Goal: Information Seeking & Learning: Find specific fact

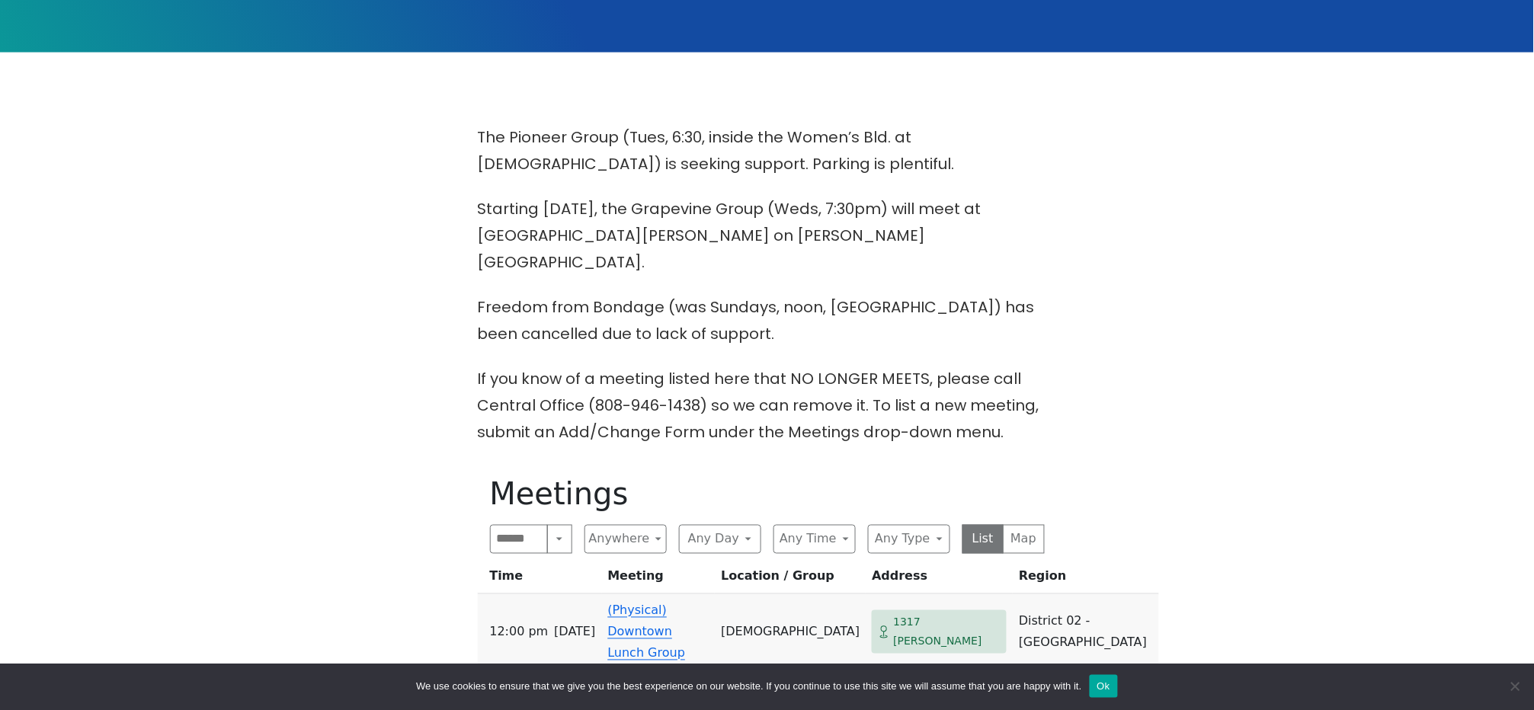
scroll to position [406, 0]
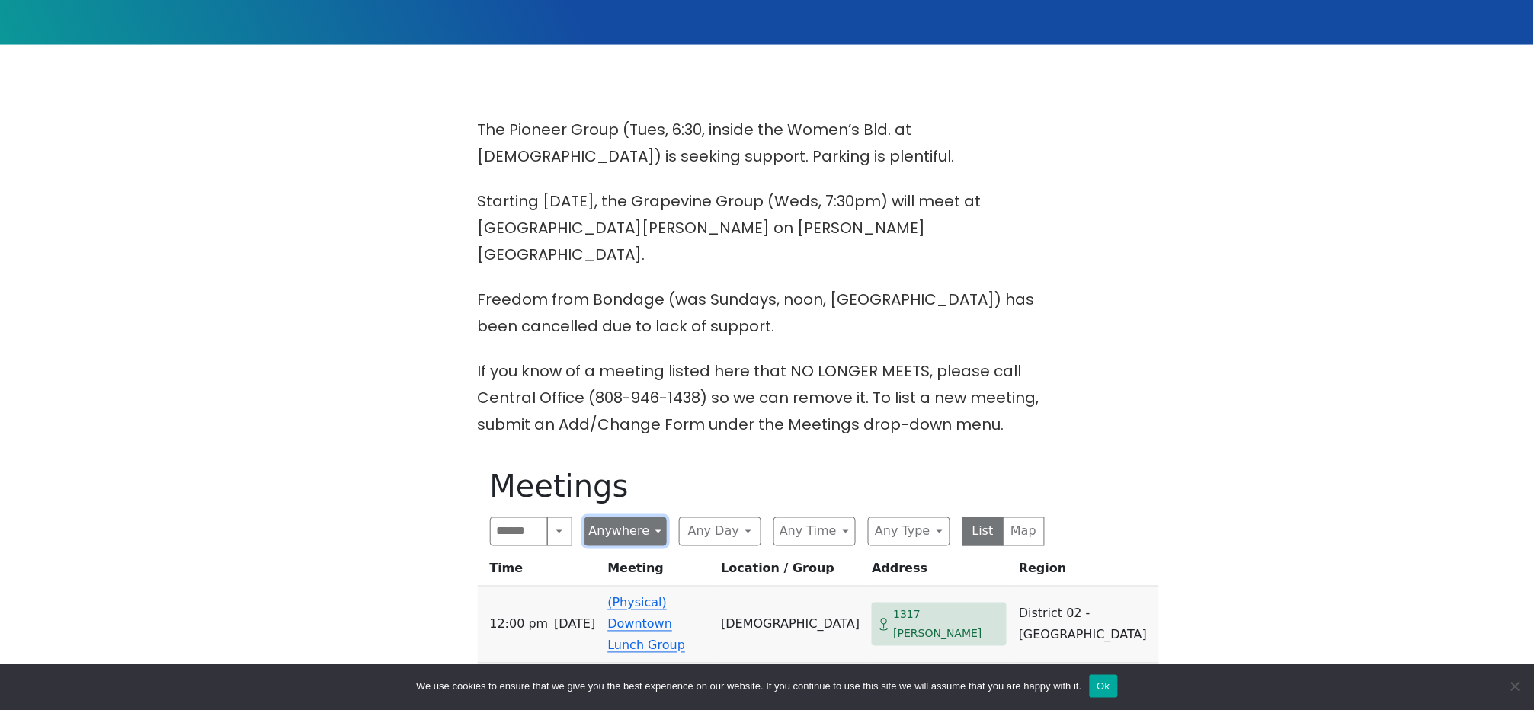
click at [644, 517] on button "Anywhere" at bounding box center [626, 531] width 82 height 29
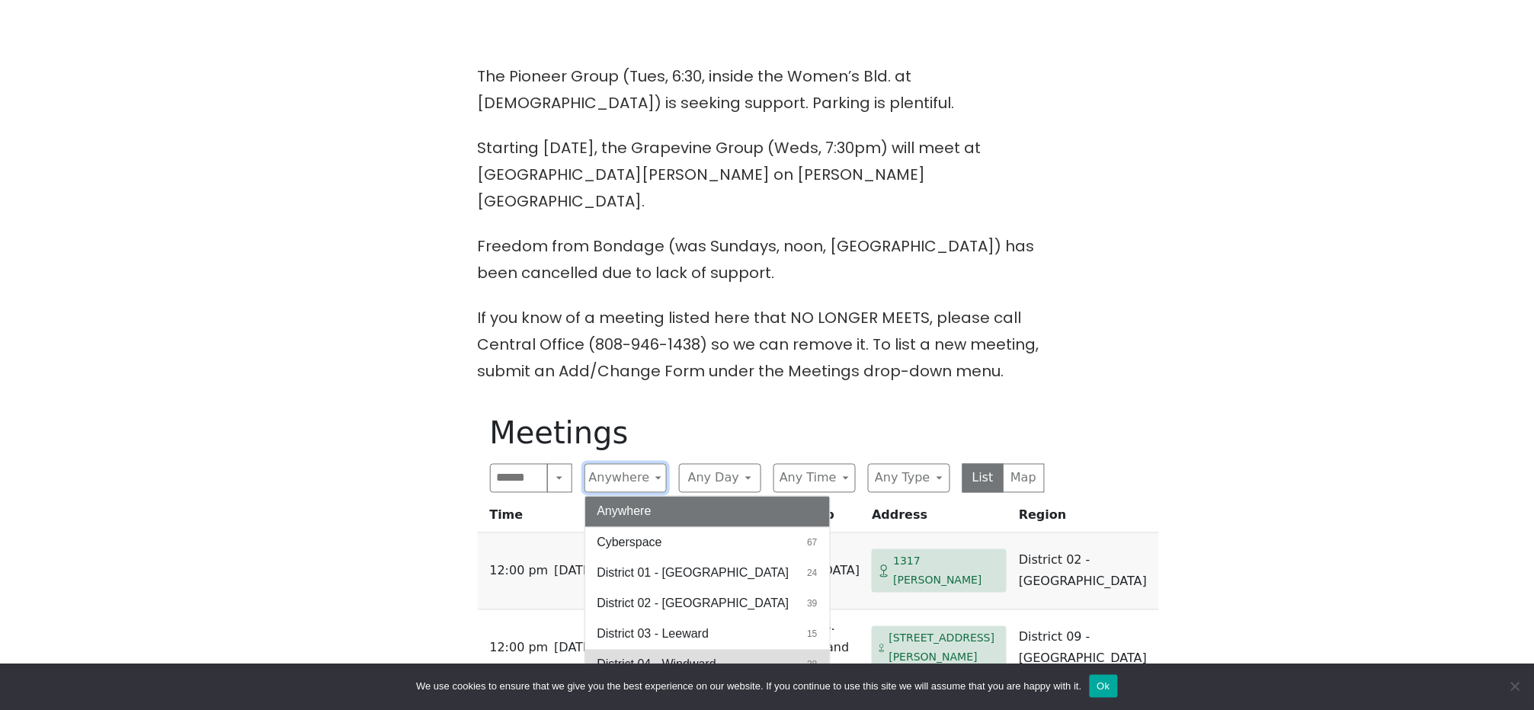
scroll to position [610, 0]
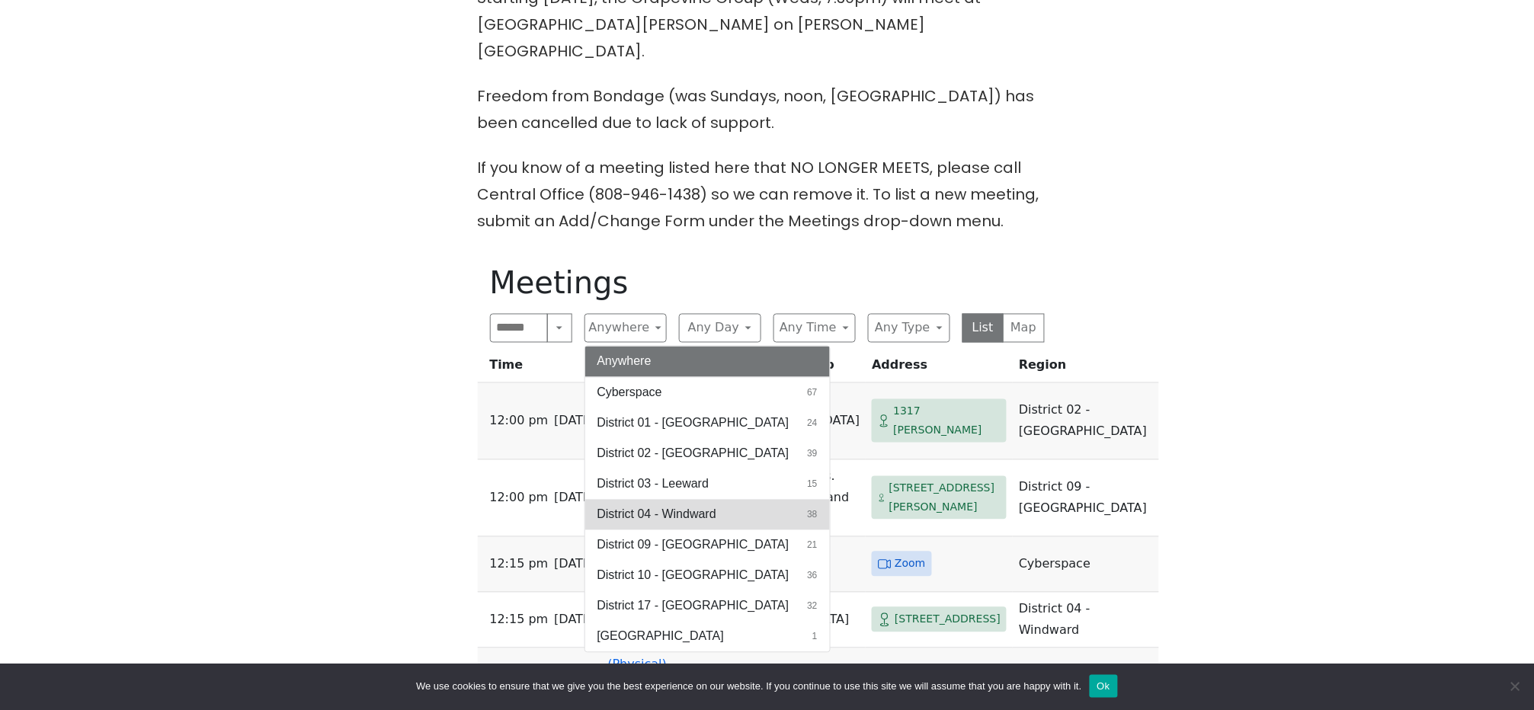
click at [691, 506] on span "District 04 - Windward" at bounding box center [657, 515] width 119 height 18
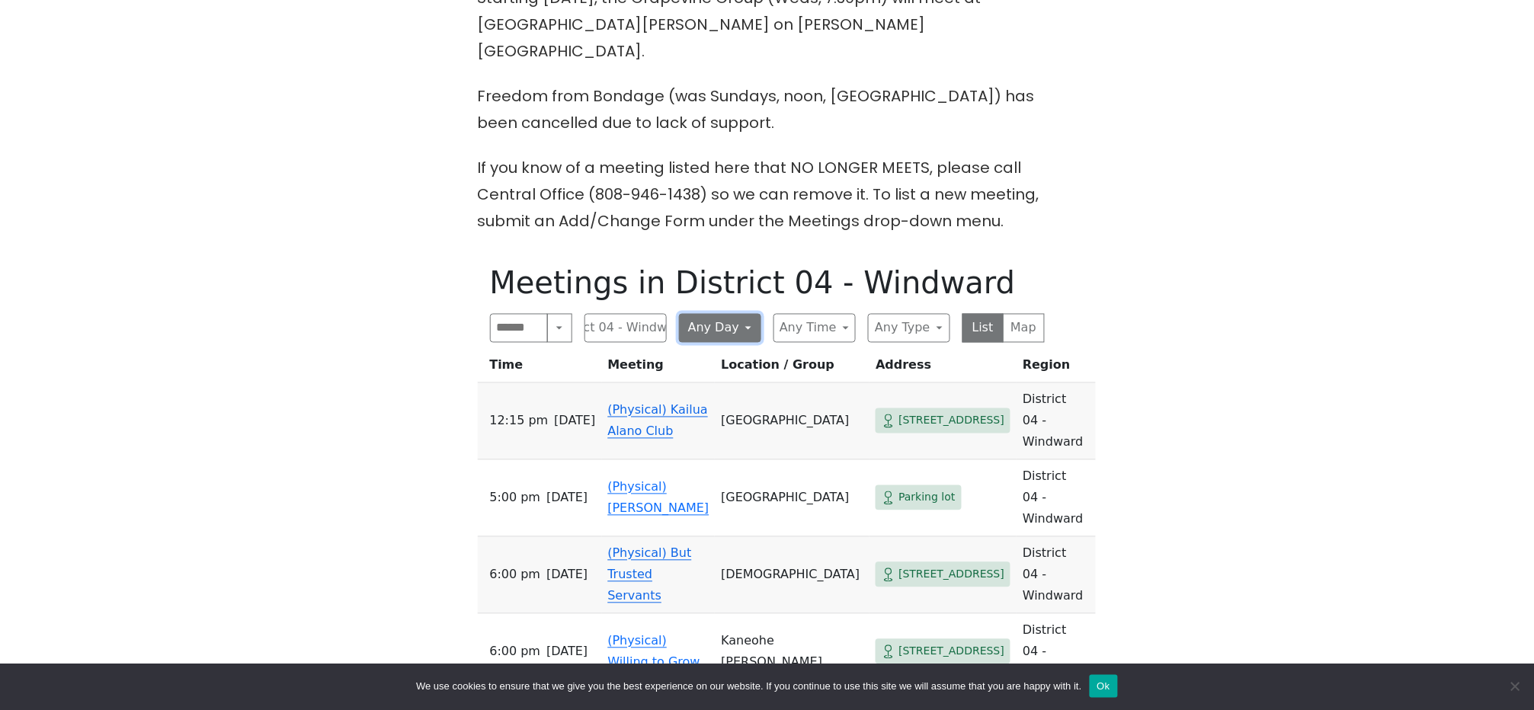
click at [748, 314] on button "Any Day" at bounding box center [720, 328] width 82 height 29
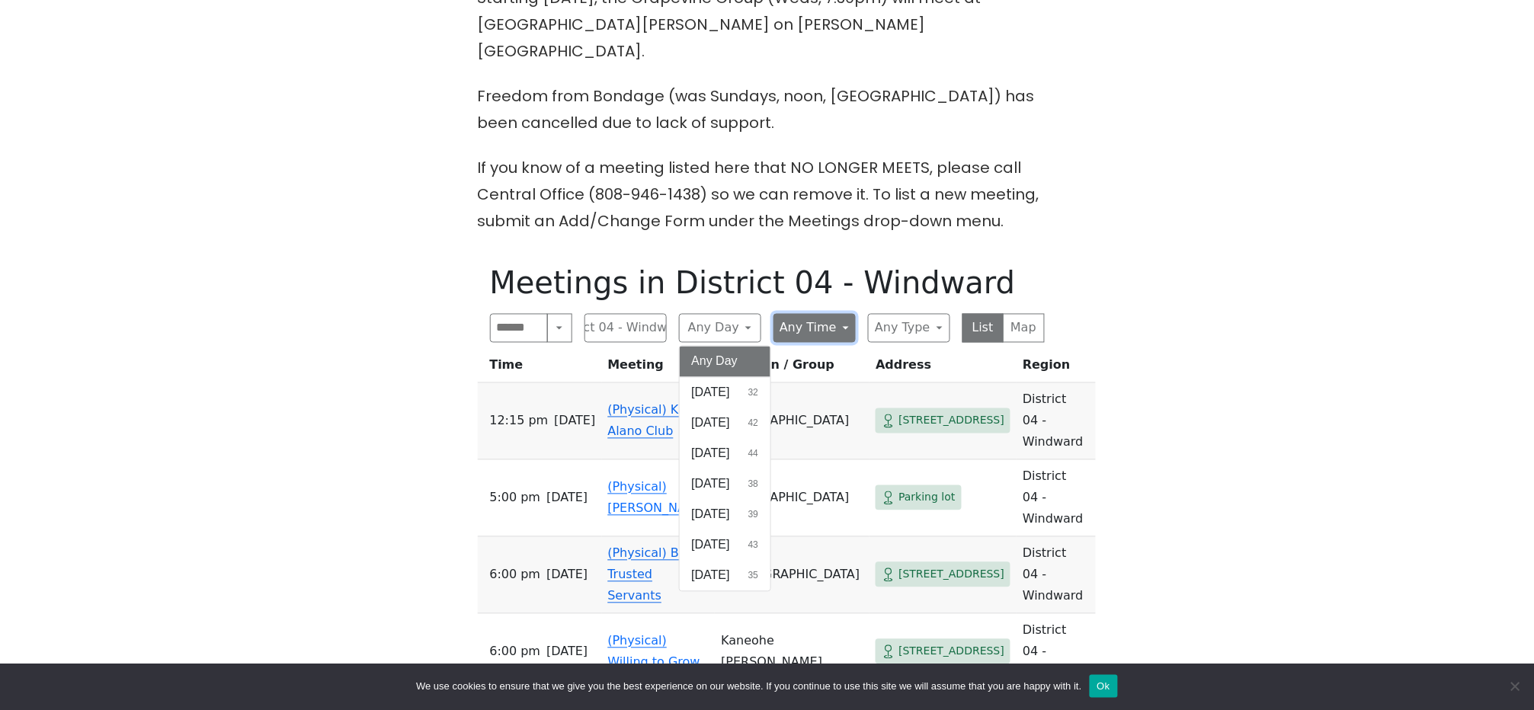
click at [824, 314] on button "Any Time" at bounding box center [815, 328] width 82 height 29
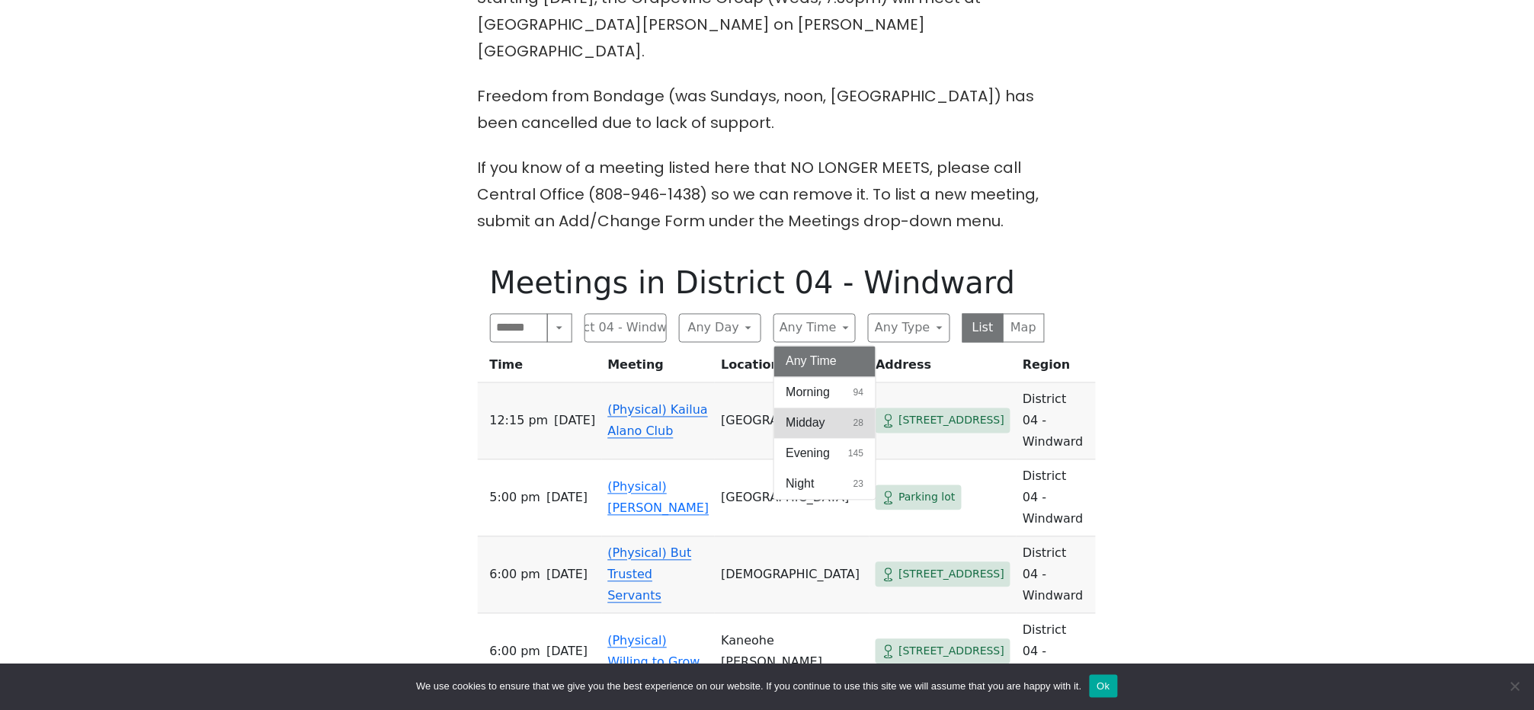
click at [814, 415] on span "Midday" at bounding box center [807, 424] width 40 height 18
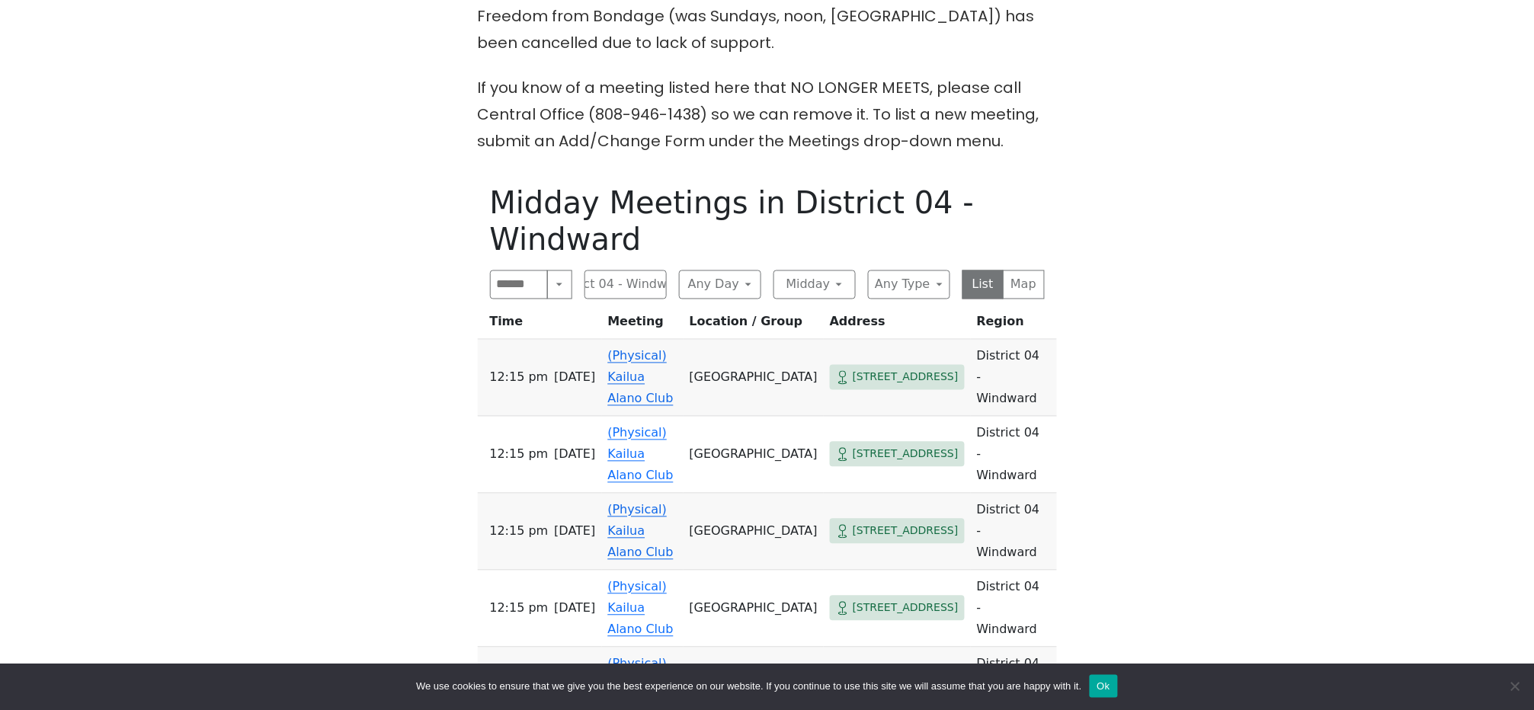
scroll to position [812, 0]
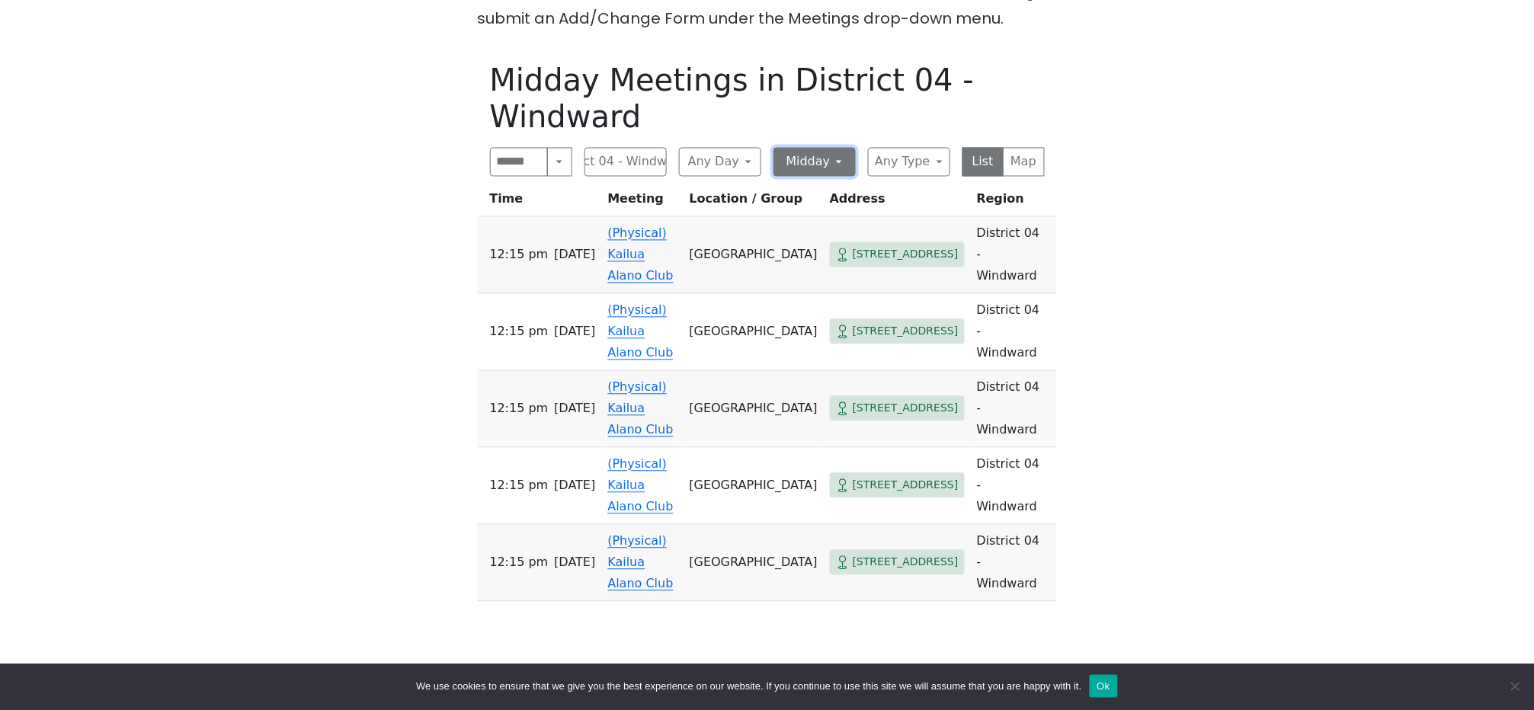
click at [838, 148] on button "Midday" at bounding box center [815, 162] width 82 height 29
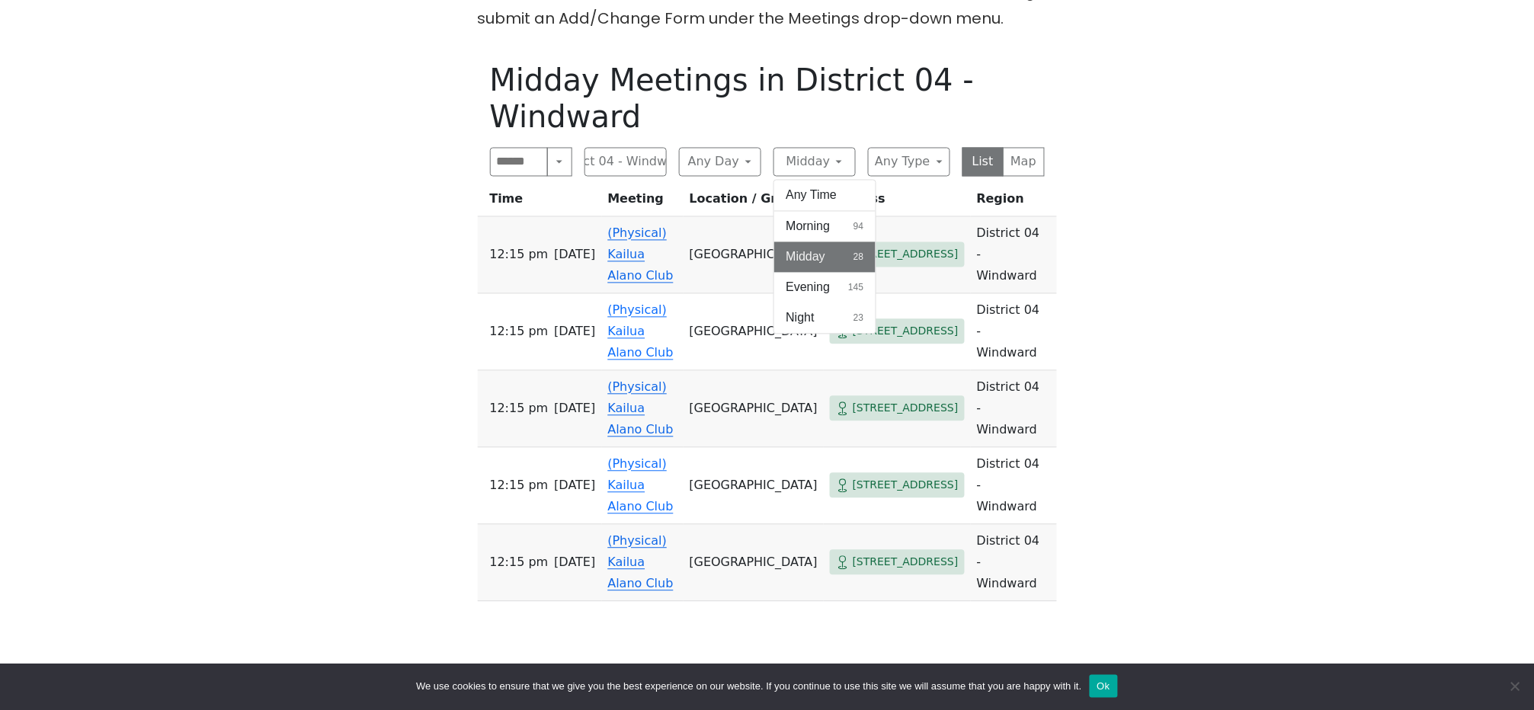
click at [815, 279] on span "Evening" at bounding box center [809, 288] width 44 height 18
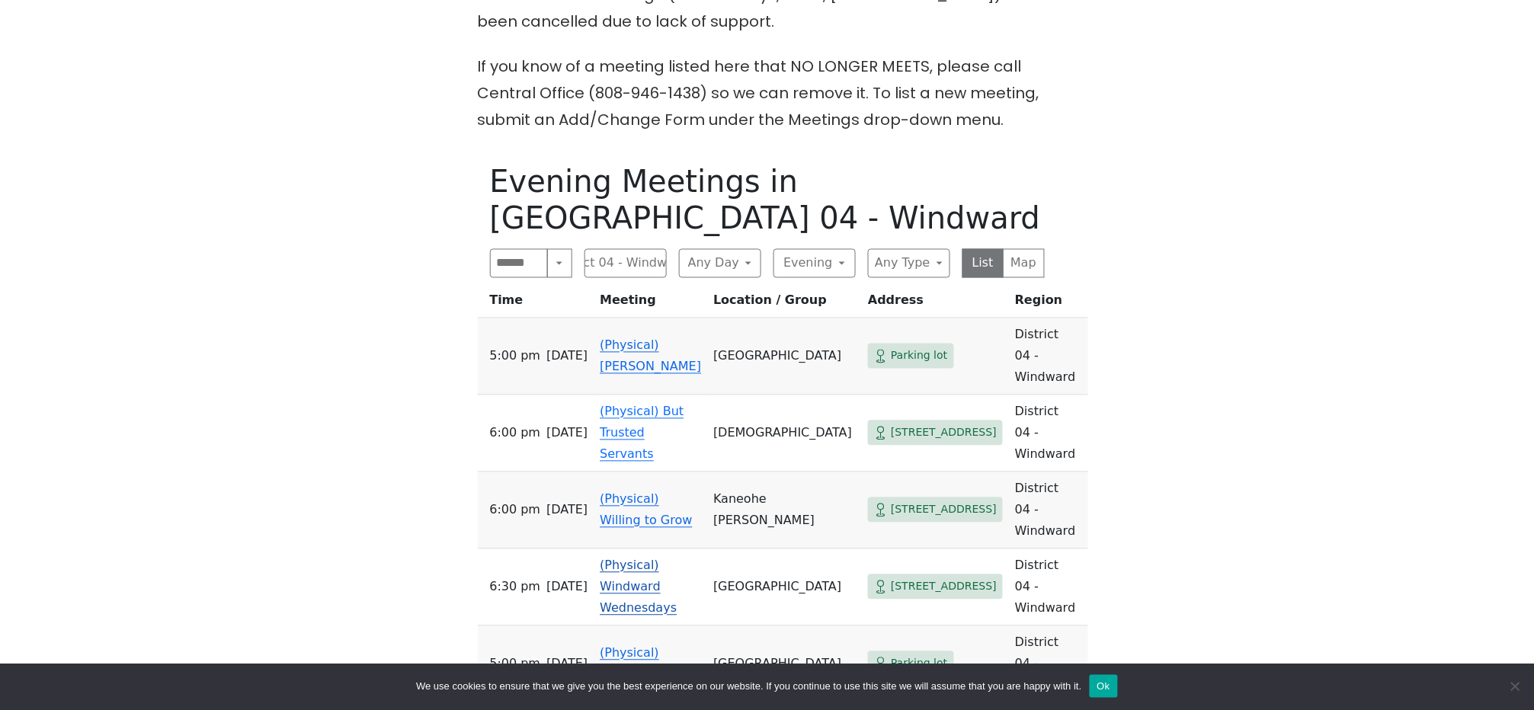
scroll to position [812, 0]
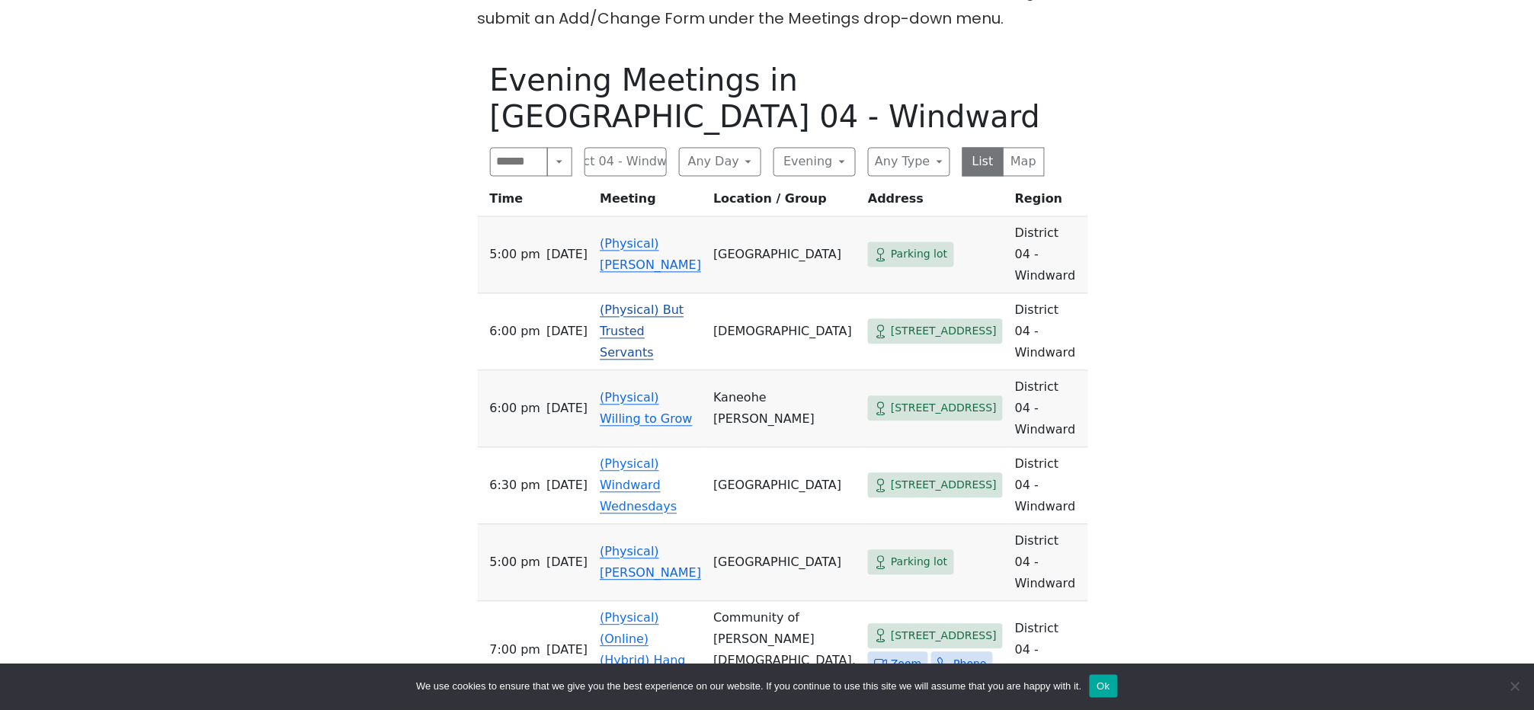
click at [654, 303] on link "(Physical) But Trusted Servants" at bounding box center [642, 331] width 84 height 57
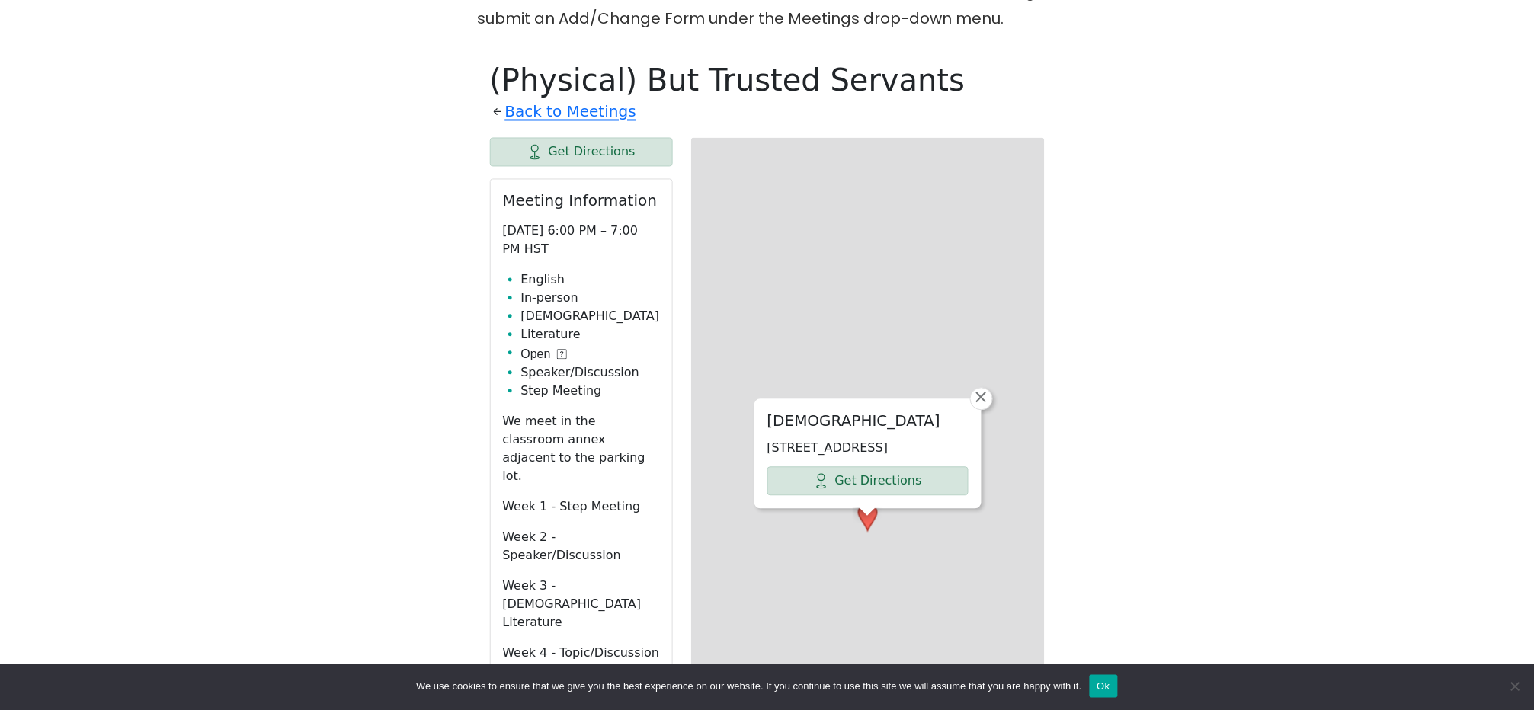
scroll to position [836, 0]
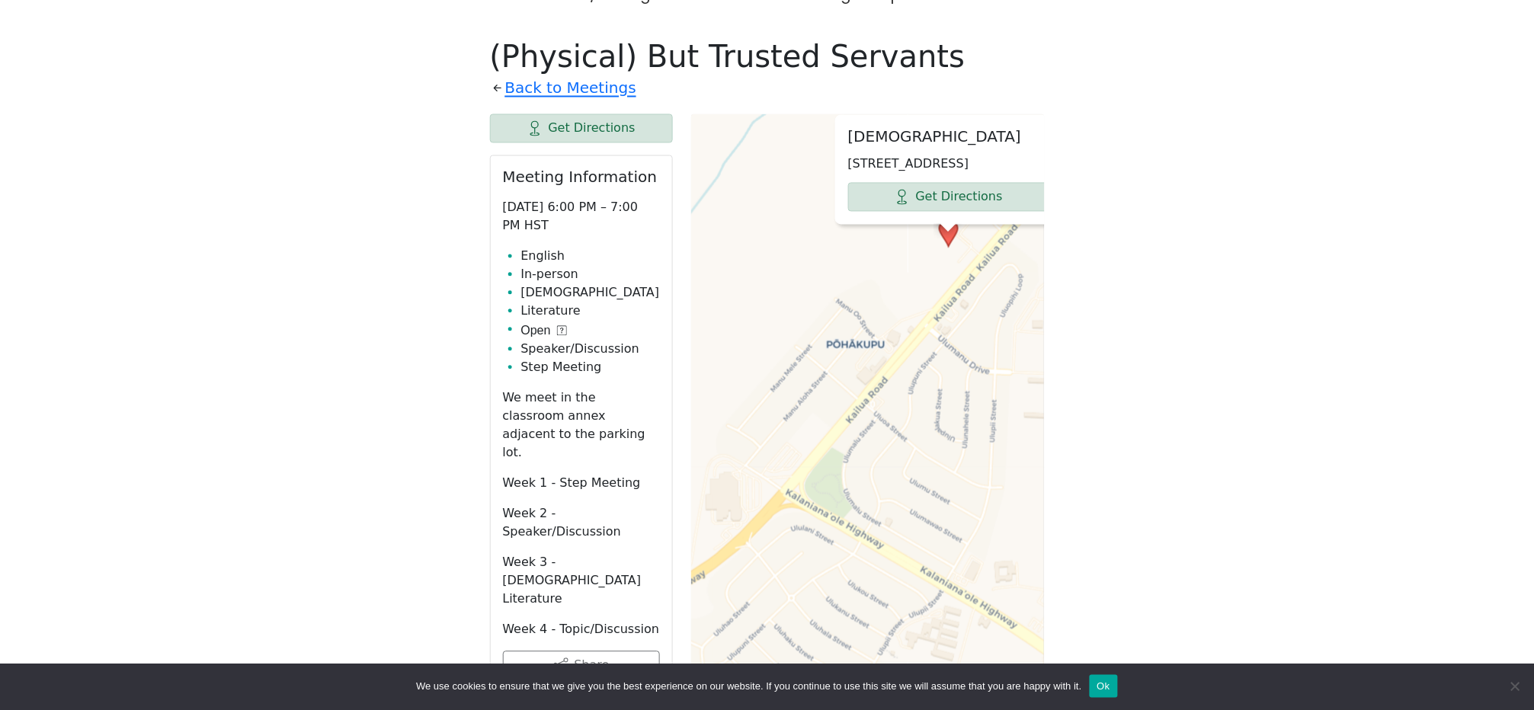
drag, startPoint x: 882, startPoint y: 523, endPoint x: 963, endPoint y: 263, distance: 272.4
click at [963, 263] on div "United Methodist Church 1110 Kailua Rd, Kailua, HI 96734, USA Get Directions × …" at bounding box center [868, 495] width 354 height 762
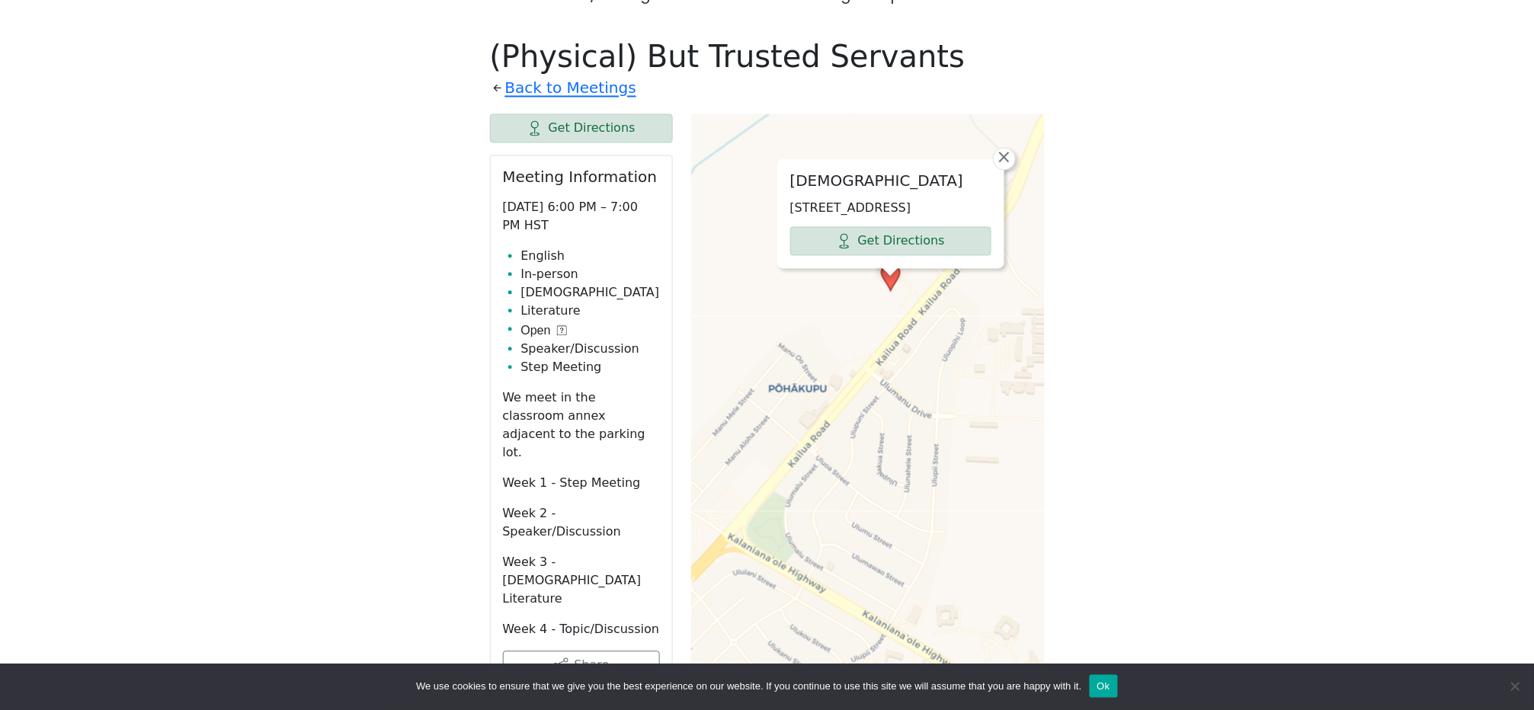
drag, startPoint x: 905, startPoint y: 195, endPoint x: 932, endPoint y: 360, distance: 167.6
click at [932, 360] on div "United Methodist Church 1110 Kailua Rd, Kailua, HI 96734, USA Get Directions × …" at bounding box center [868, 495] width 354 height 762
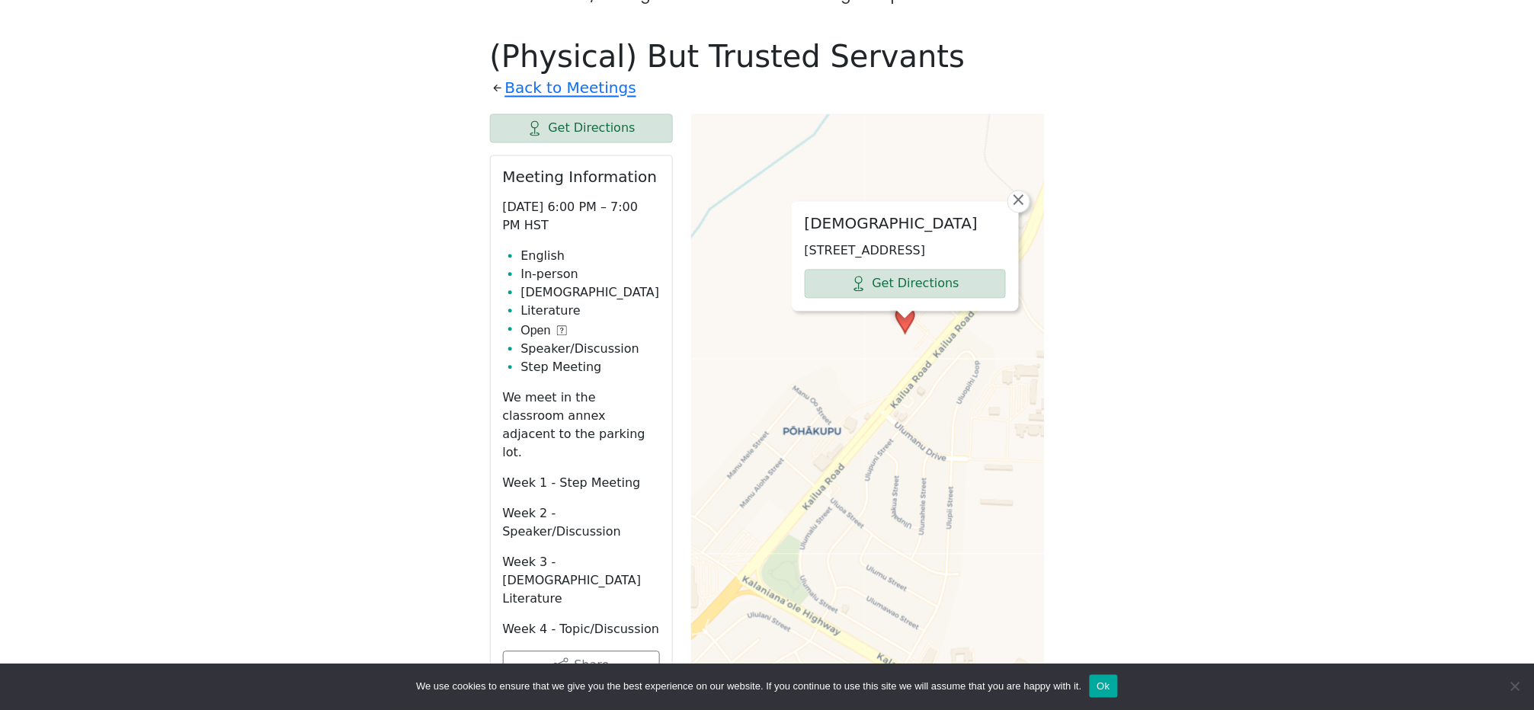
drag, startPoint x: 955, startPoint y: 351, endPoint x: 964, endPoint y: 393, distance: 42.9
click at [964, 393] on div "United Methodist Church 1110 Kailua Rd, Kailua, HI 96734, USA Get Directions × …" at bounding box center [868, 495] width 354 height 762
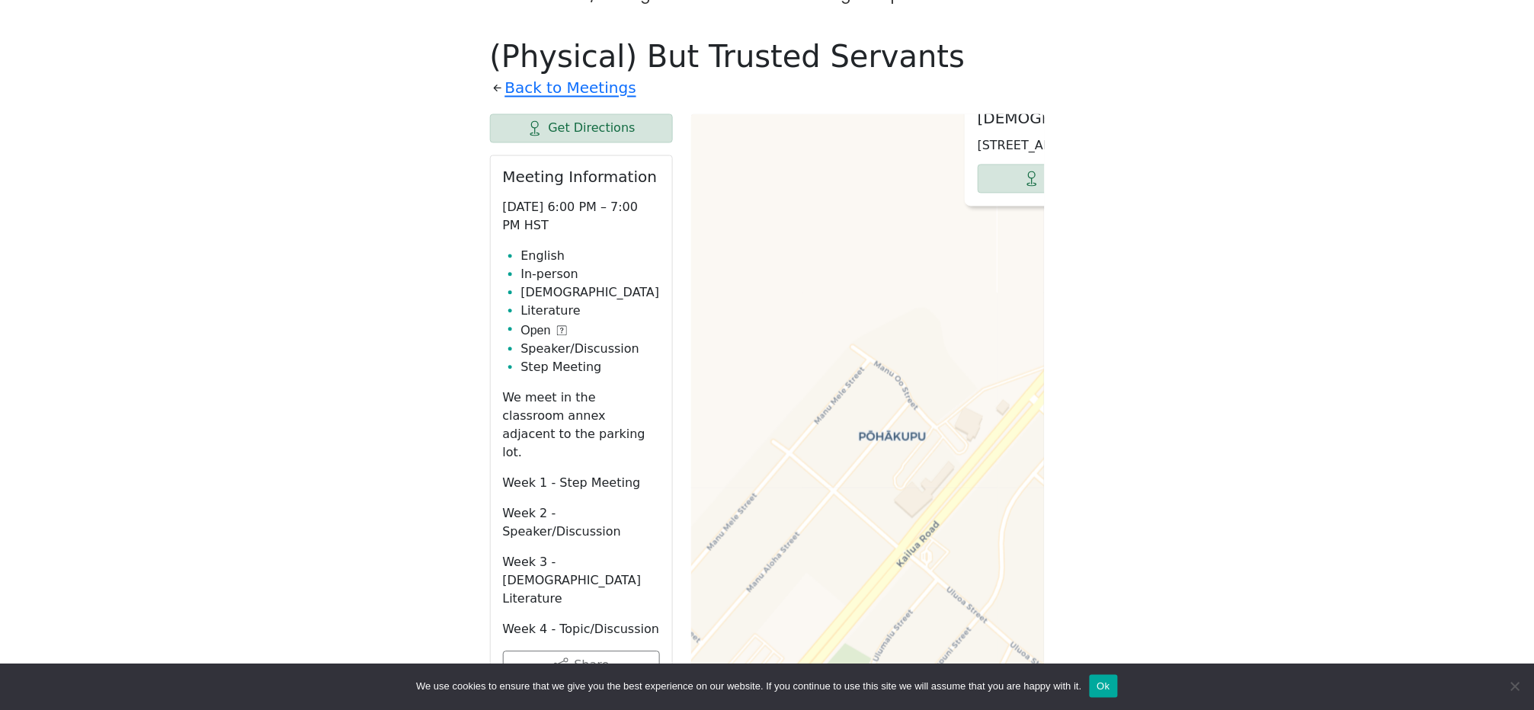
drag, startPoint x: 855, startPoint y: 258, endPoint x: 1110, endPoint y: 248, distance: 255.5
click at [1110, 248] on div "The Pioneer Group (Tues, 6:30, inside the Women’s Bld. at Central Union Church)…" at bounding box center [767, 403] width 1381 height 1432
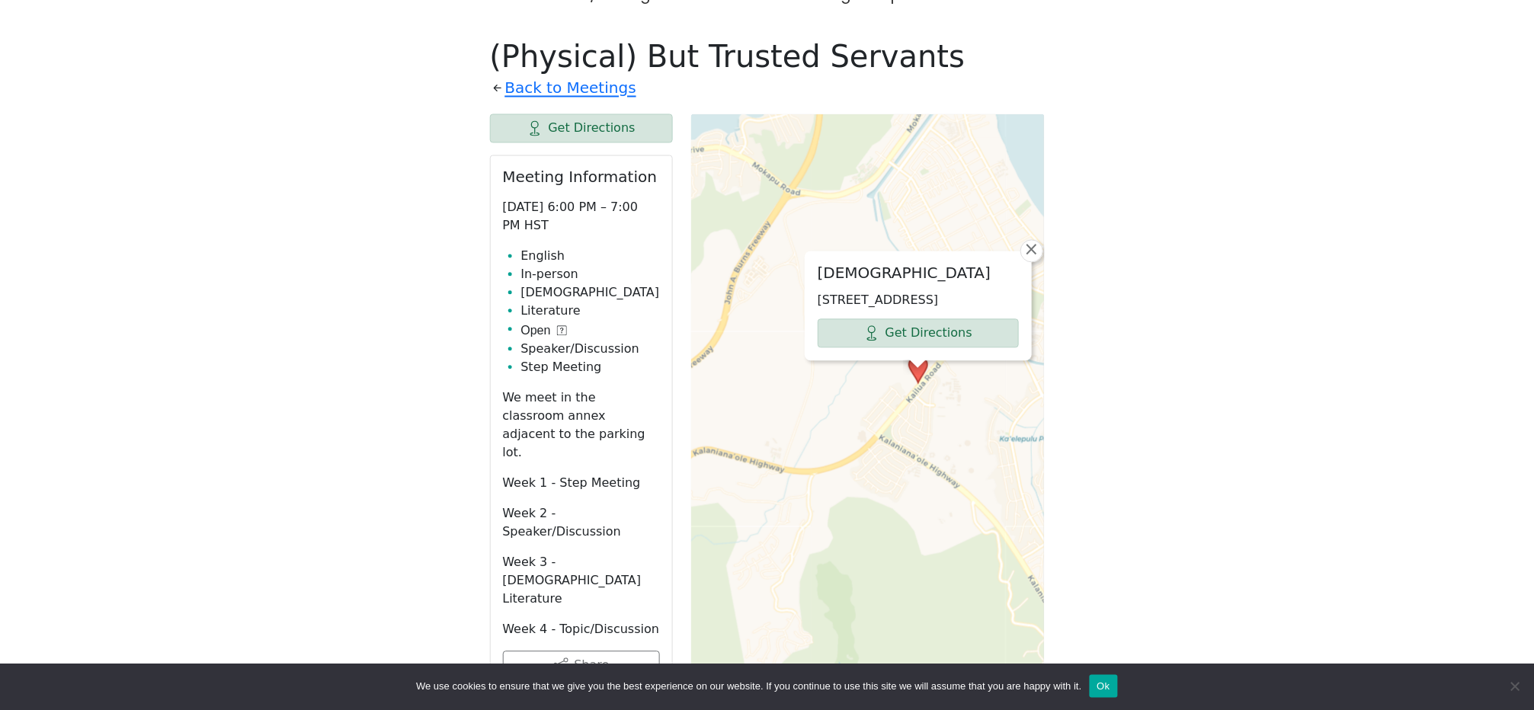
drag, startPoint x: 983, startPoint y: 357, endPoint x: 931, endPoint y: 373, distance: 54.0
click at [931, 374] on div "United Methodist Church 1110 Kailua Rd, Kailua, HI 96734, USA Get Directions × …" at bounding box center [868, 495] width 354 height 762
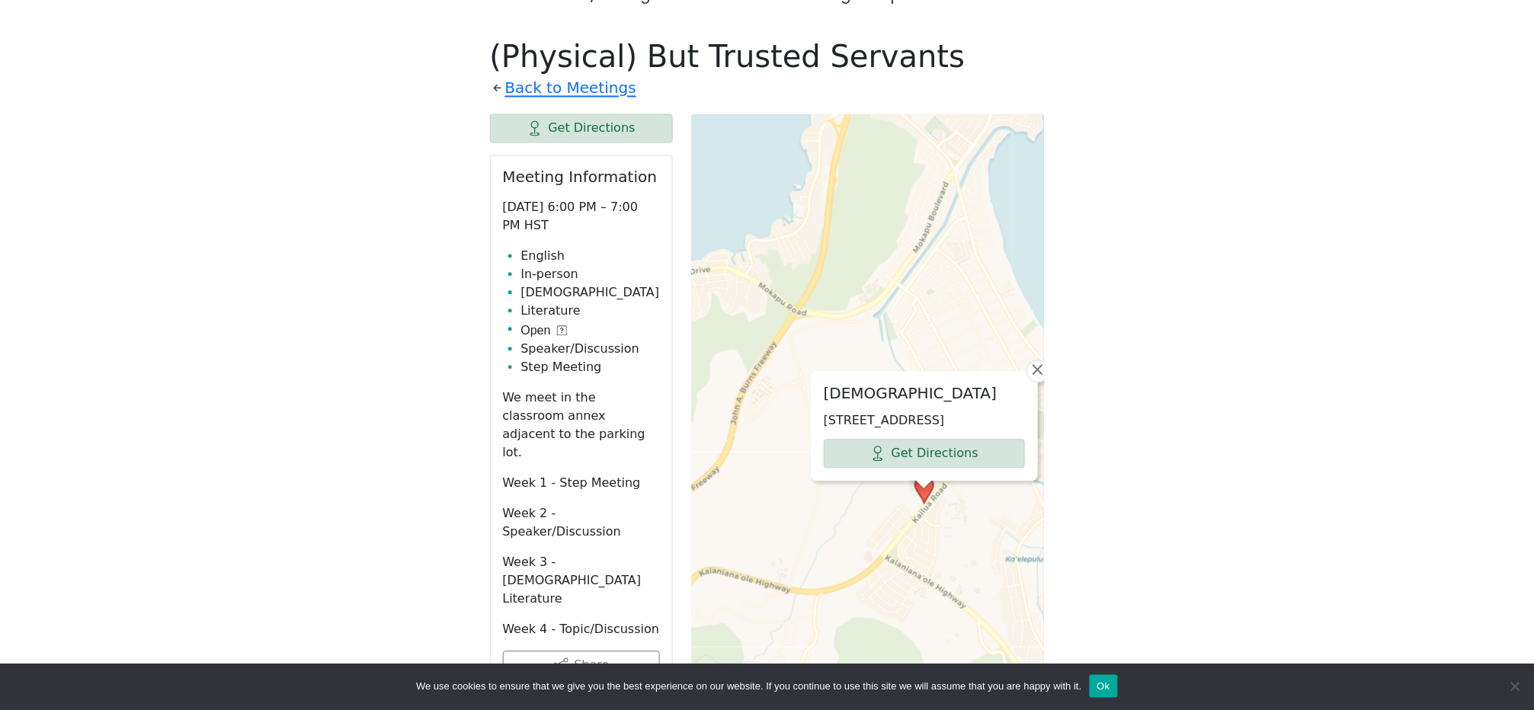
drag, startPoint x: 950, startPoint y: 187, endPoint x: 979, endPoint y: 316, distance: 131.4
click at [958, 293] on div "United Methodist Church 1110 Kailua Rd, Kailua, HI 96734, USA Get Directions × …" at bounding box center [868, 495] width 354 height 762
click at [940, 522] on div "United Methodist Church 1110 Kailua Rd, Kailua, HI 96734, USA Get Directions × …" at bounding box center [868, 495] width 354 height 762
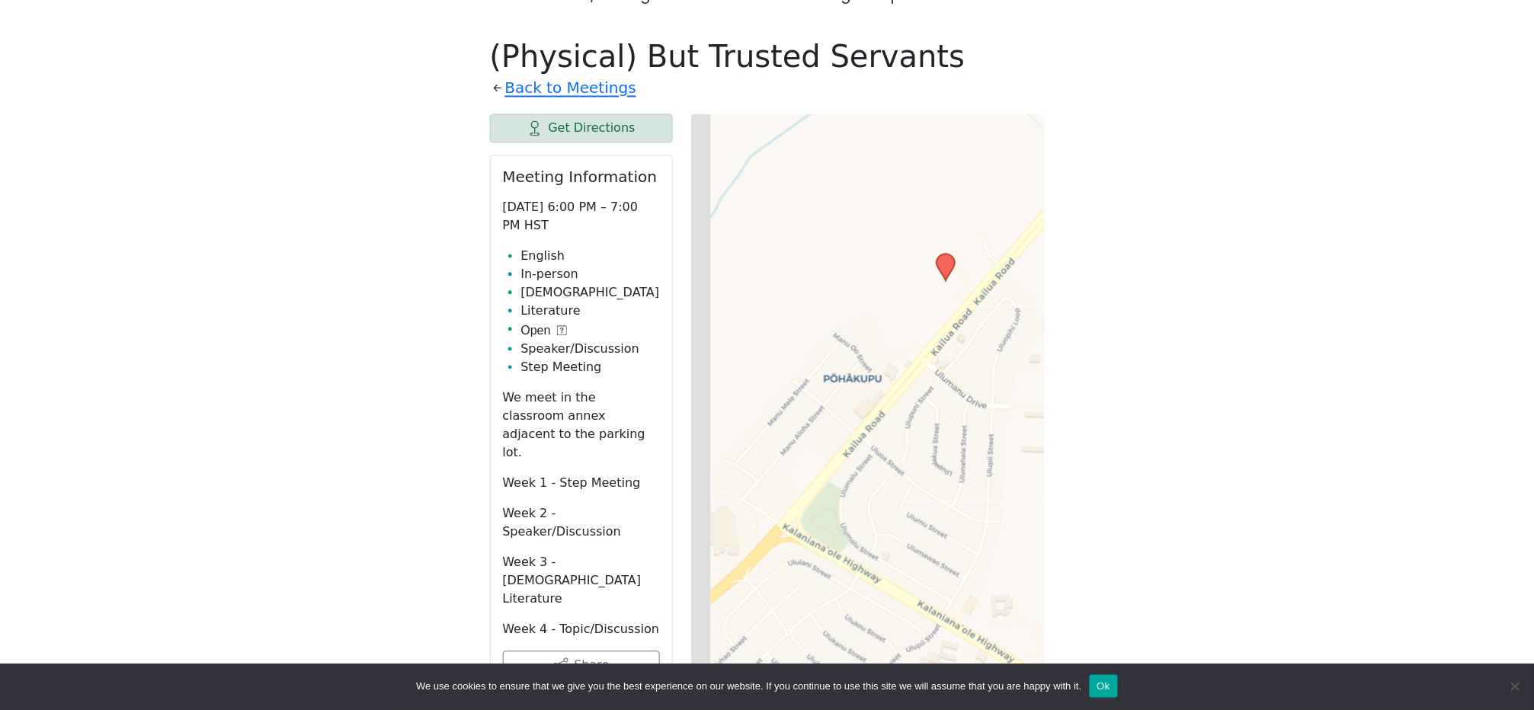
drag, startPoint x: 847, startPoint y: 385, endPoint x: 950, endPoint y: 415, distance: 107.3
click at [951, 416] on div "Leaflet | © OpenStreetMap contributors © CARTO" at bounding box center [868, 495] width 354 height 762
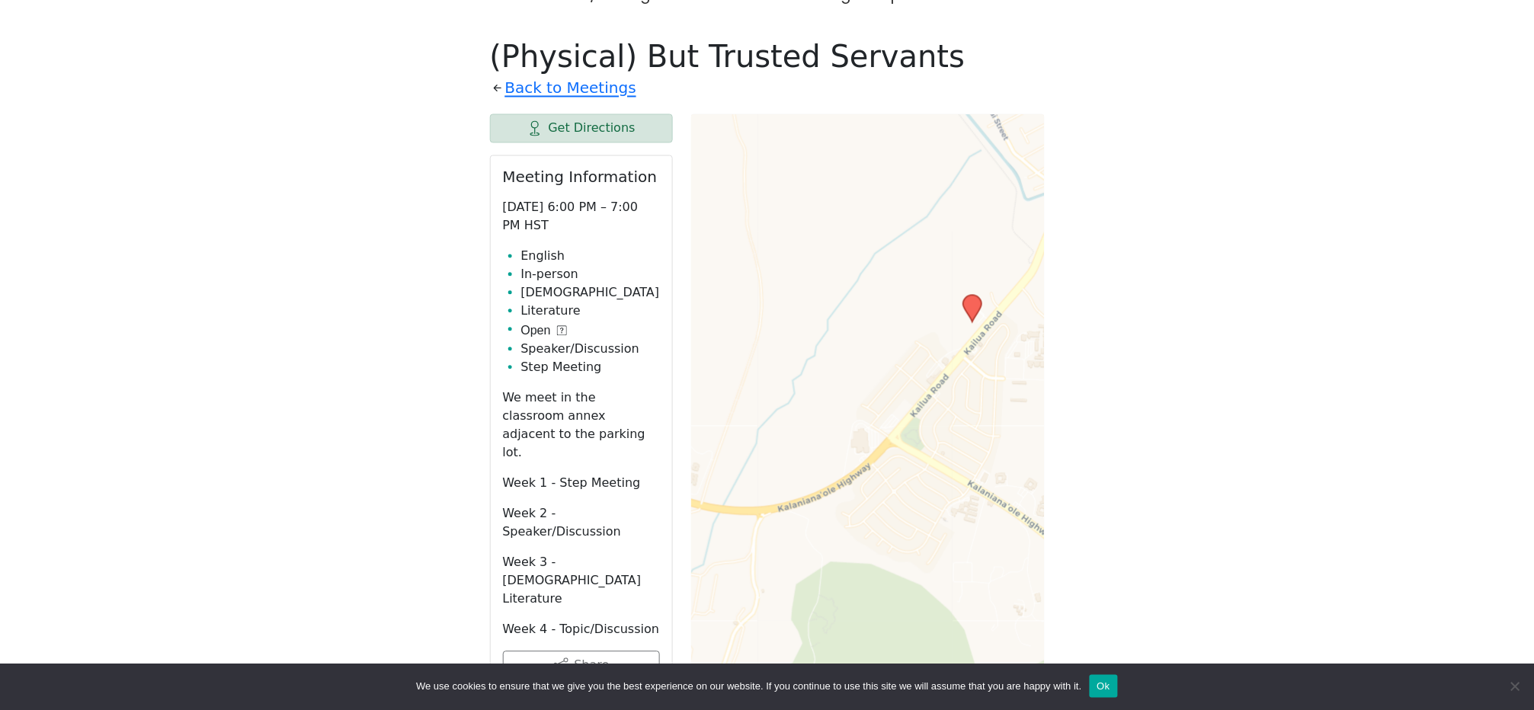
scroll to position [812, 0]
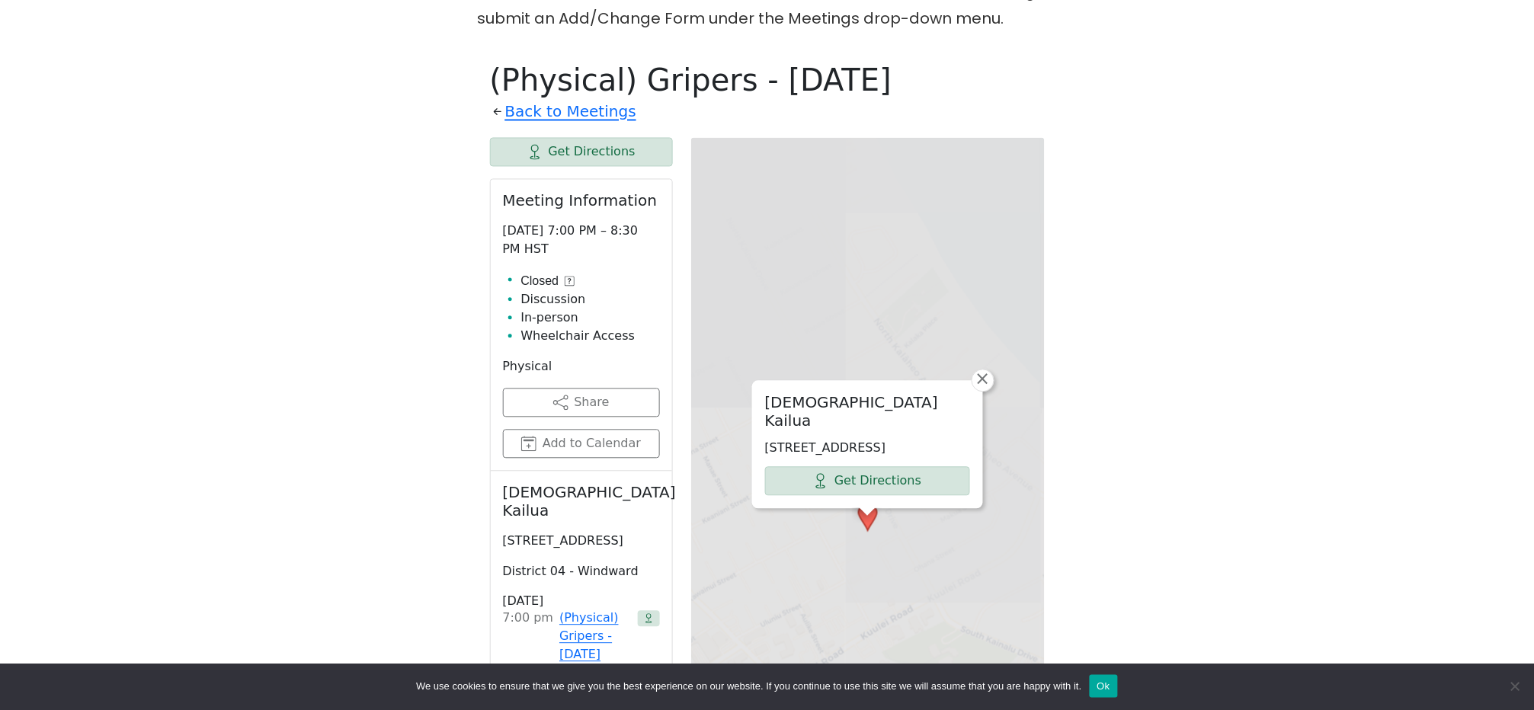
scroll to position [836, 0]
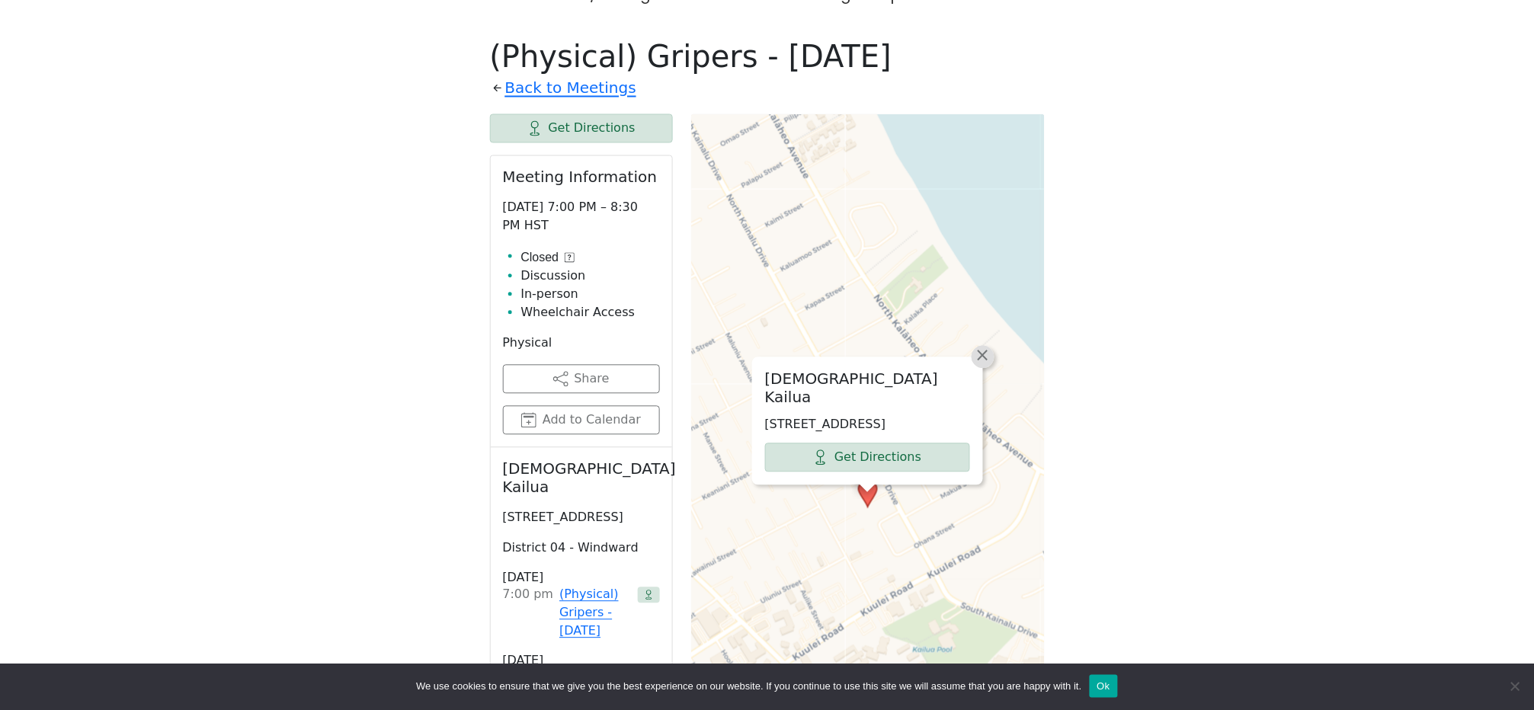
click at [984, 347] on span "×" at bounding box center [983, 356] width 15 height 18
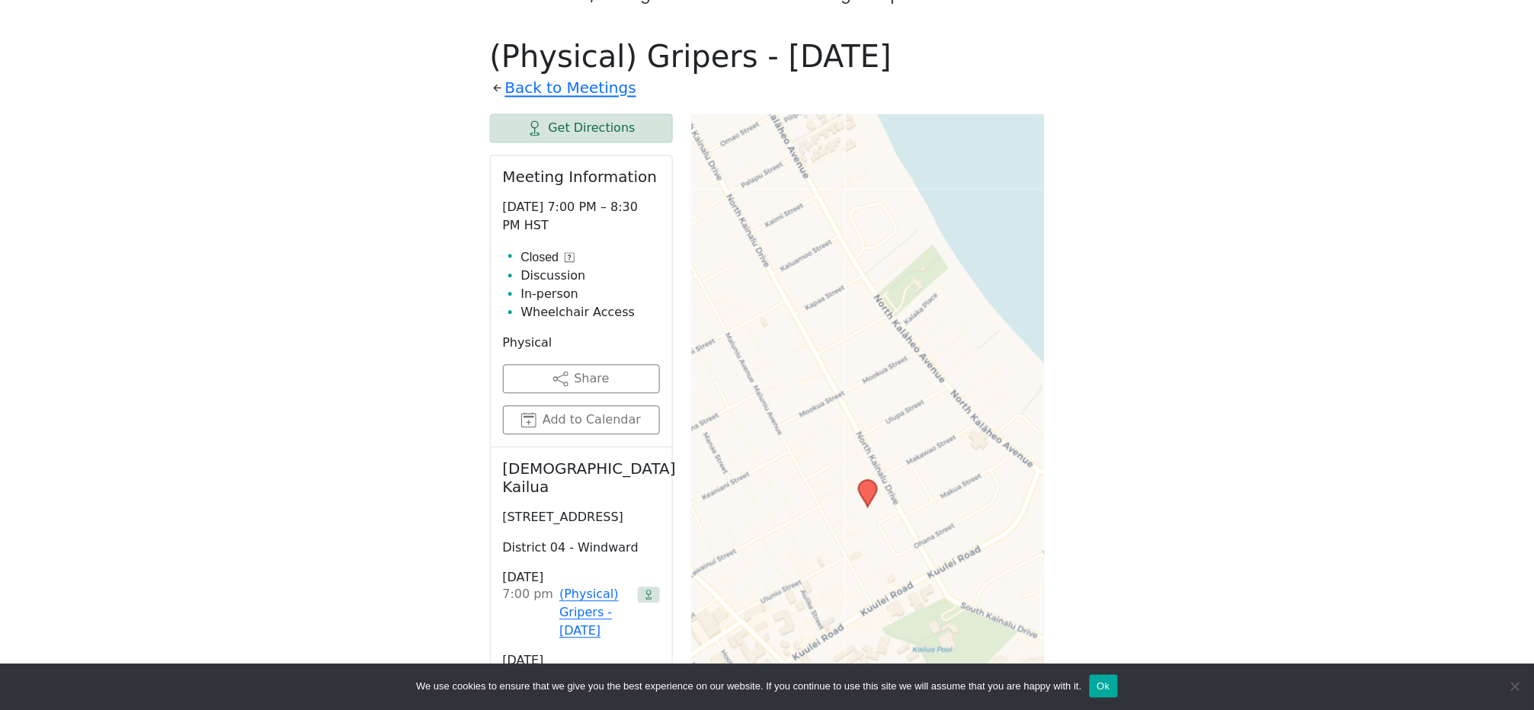
click at [984, 347] on span "×" at bounding box center [983, 356] width 15 height 18
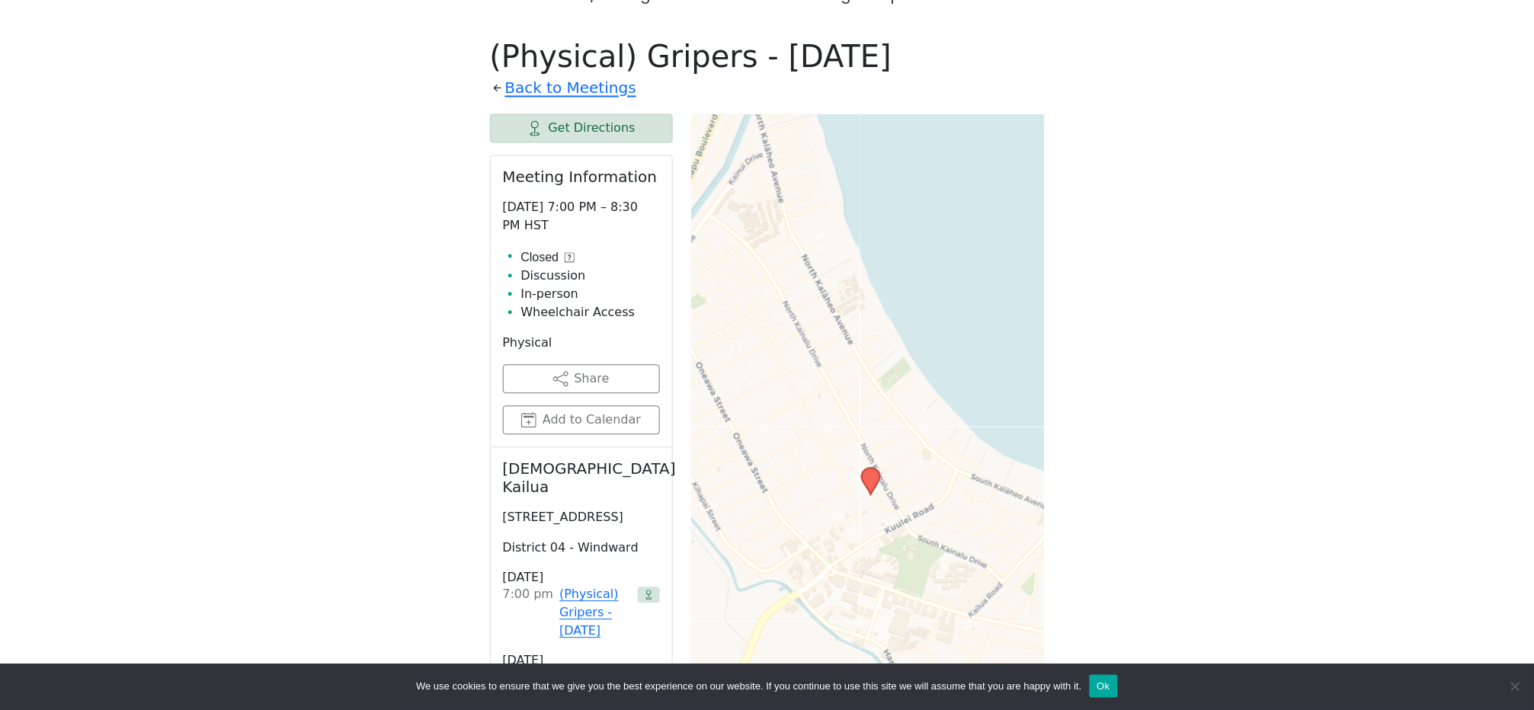
drag, startPoint x: 968, startPoint y: 500, endPoint x: 923, endPoint y: 479, distance: 49.5
click at [929, 482] on div "Leaflet | © OpenStreetMap contributors © CARTO" at bounding box center [868, 495] width 354 height 762
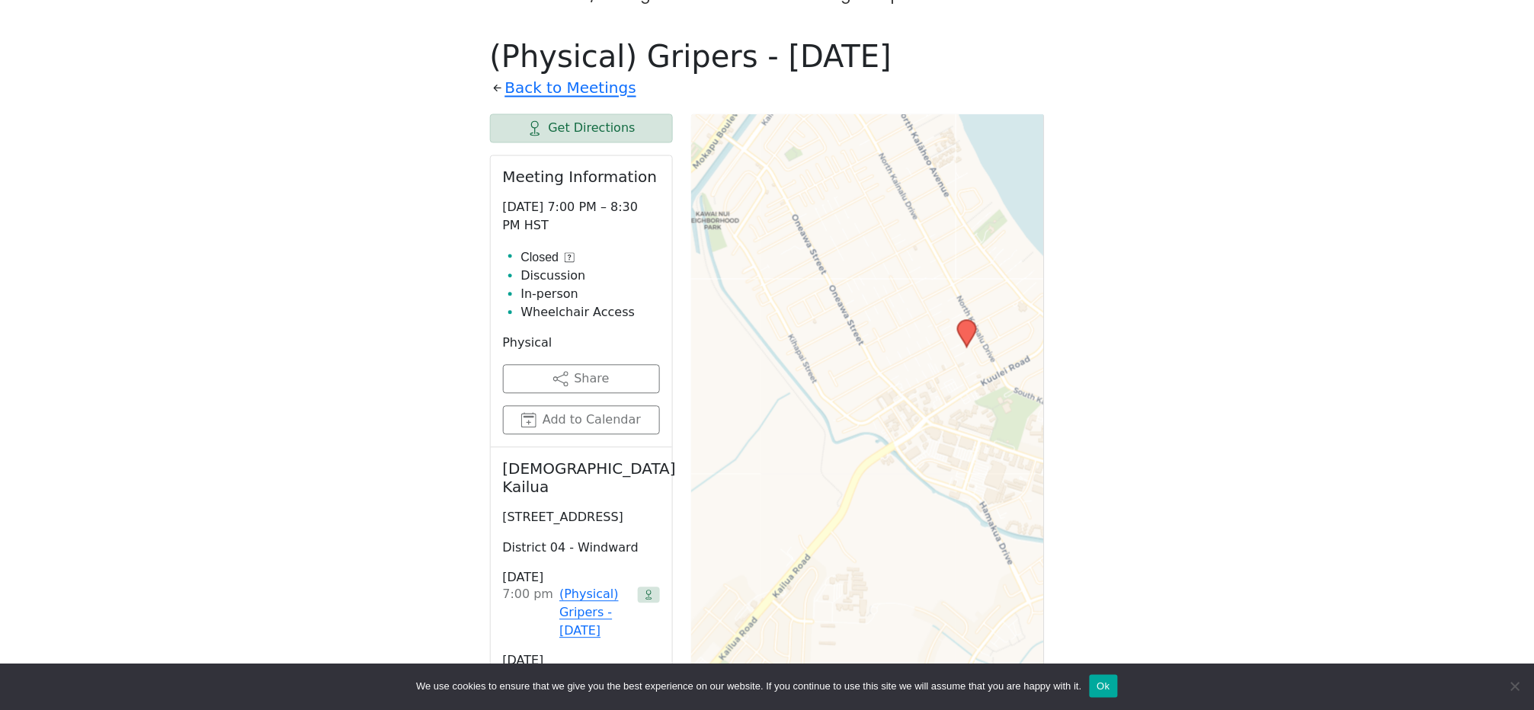
drag, startPoint x: 886, startPoint y: 534, endPoint x: 982, endPoint y: 403, distance: 162.5
click at [982, 403] on div "Leaflet | © OpenStreetMap contributors © CARTO" at bounding box center [868, 495] width 354 height 762
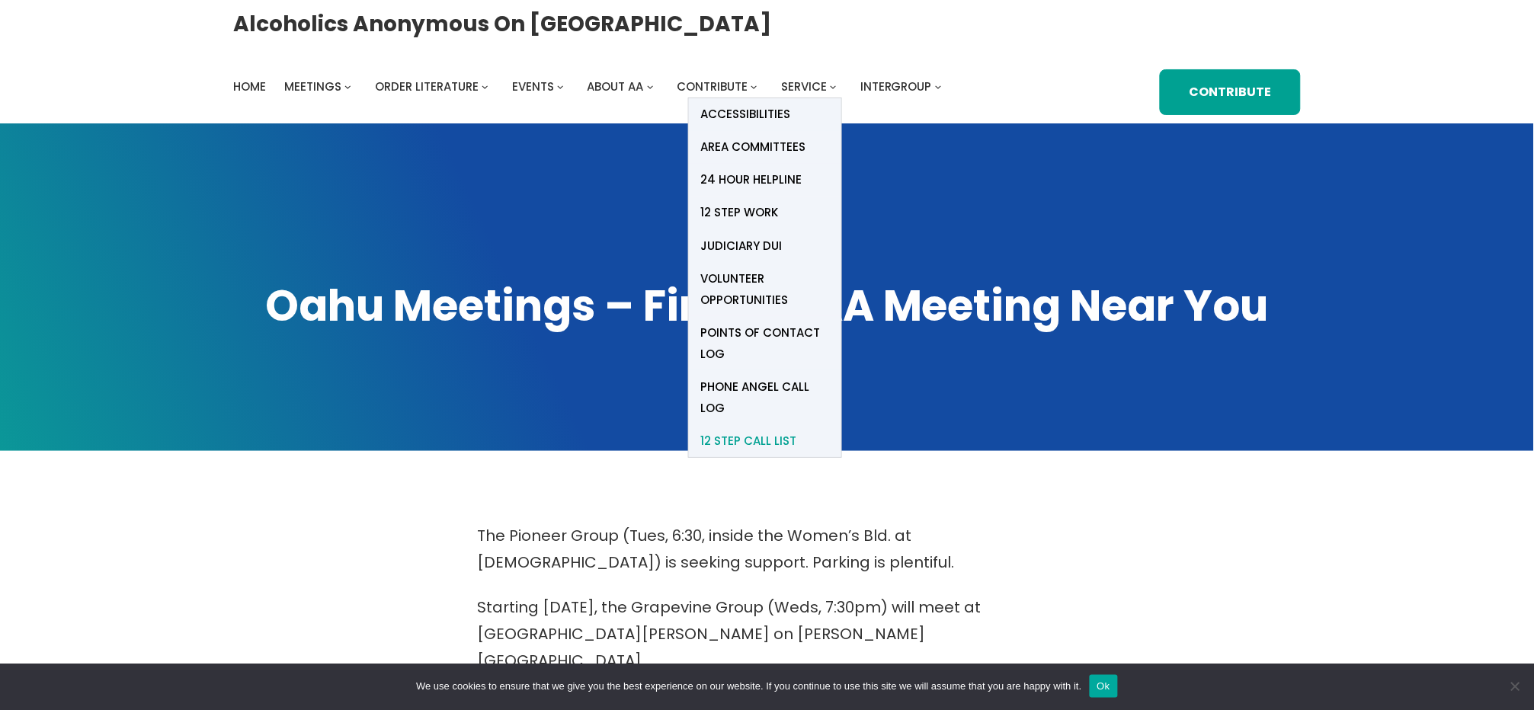
click at [722, 438] on span "12 Step Call List" at bounding box center [748, 441] width 96 height 21
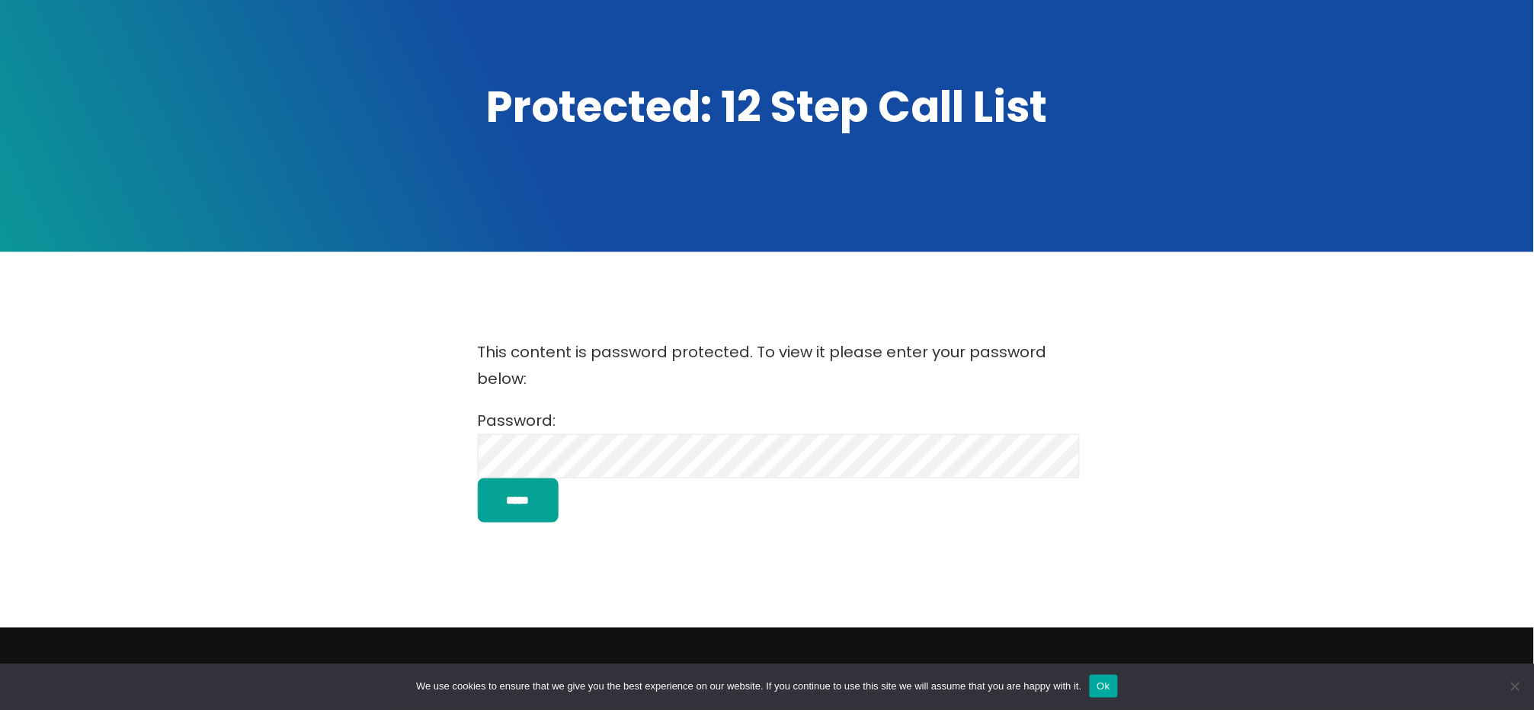
scroll to position [203, 0]
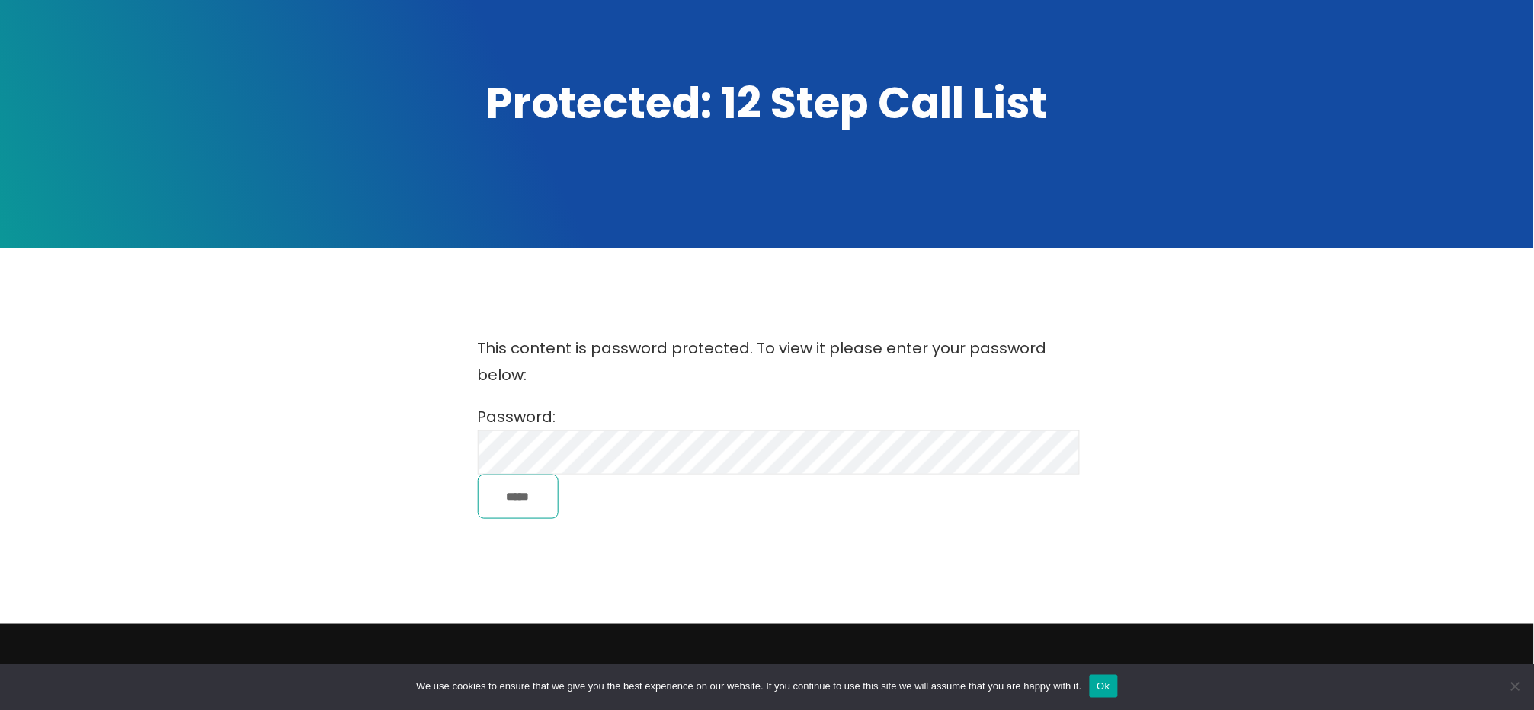
drag, startPoint x: 555, startPoint y: 493, endPoint x: 533, endPoint y: 509, distance: 26.7
click at [543, 504] on input "*****" at bounding box center [518, 497] width 81 height 44
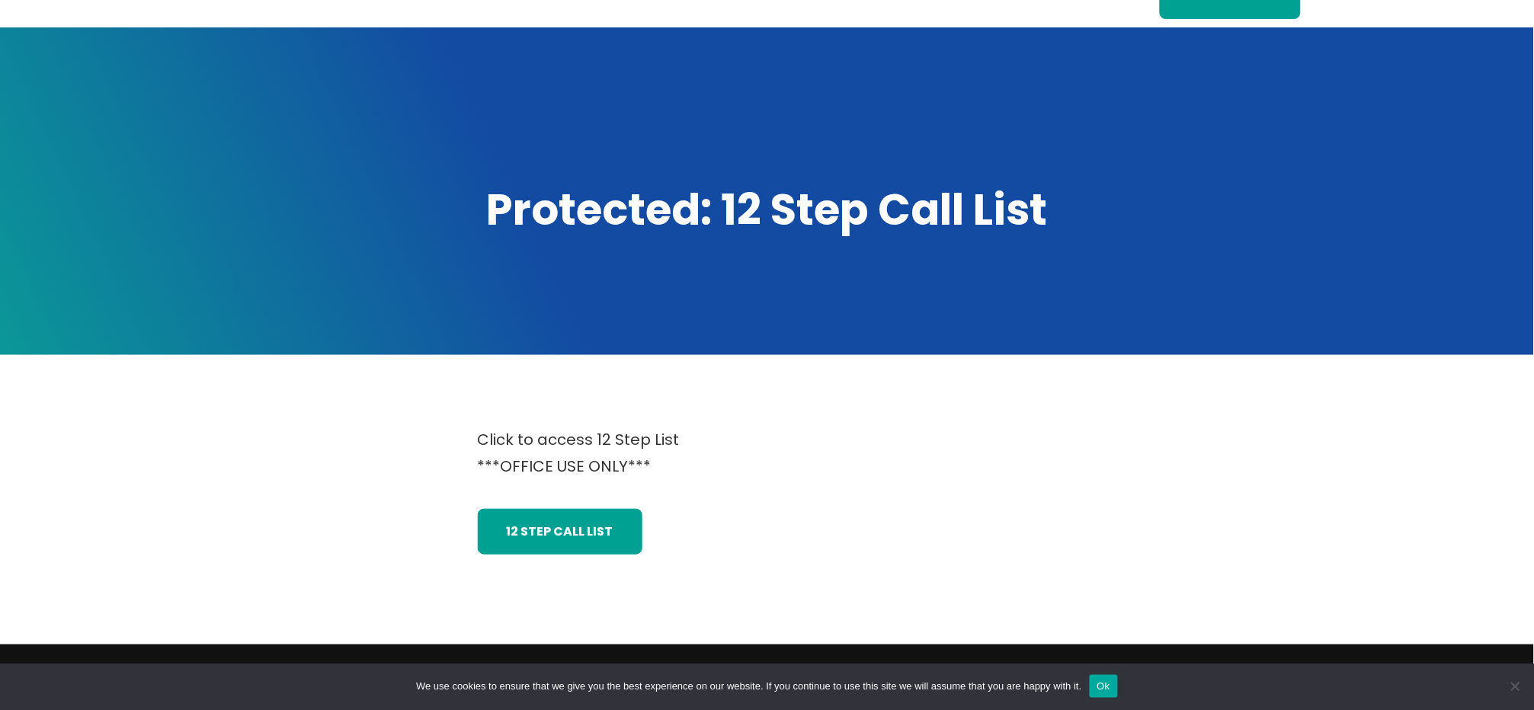
scroll to position [101, 0]
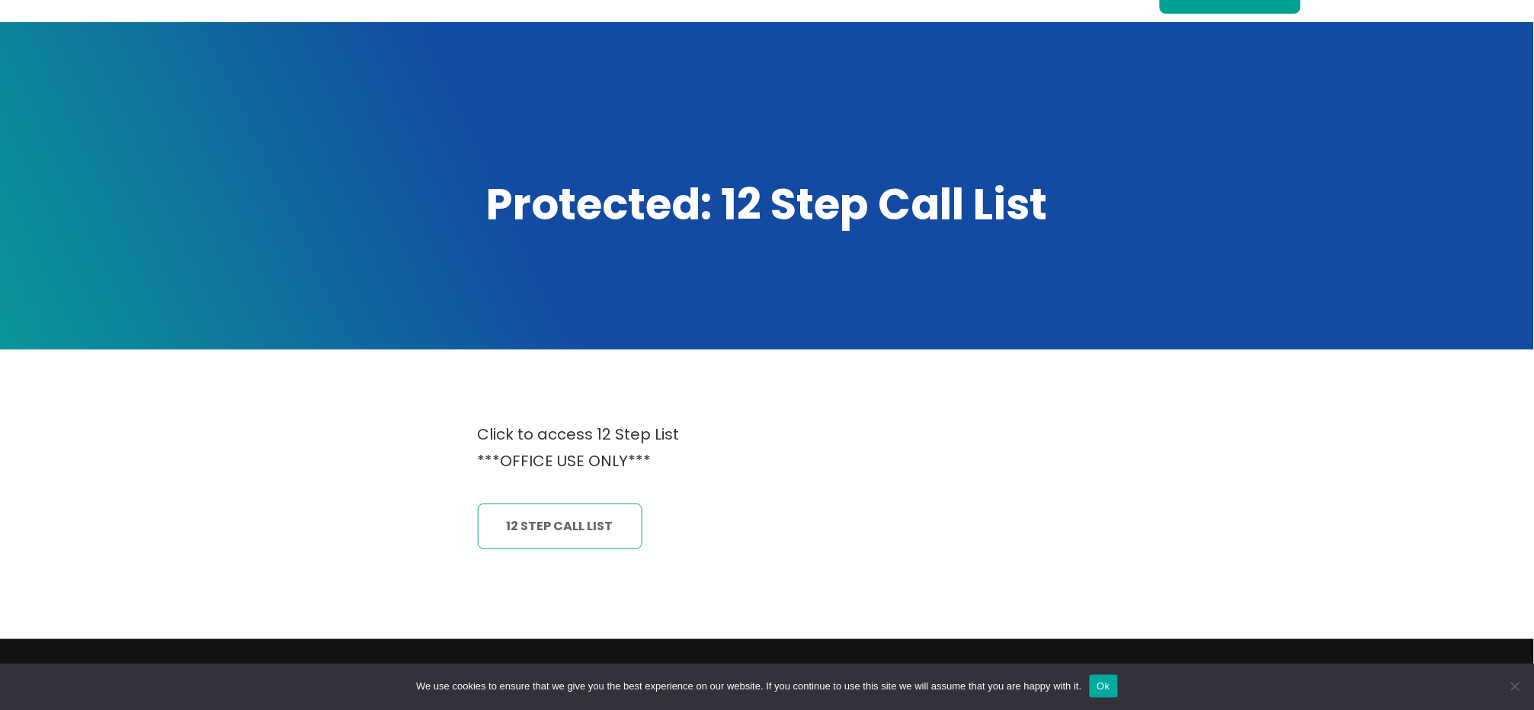
click at [588, 521] on link "12 Step CAll List" at bounding box center [560, 527] width 165 height 46
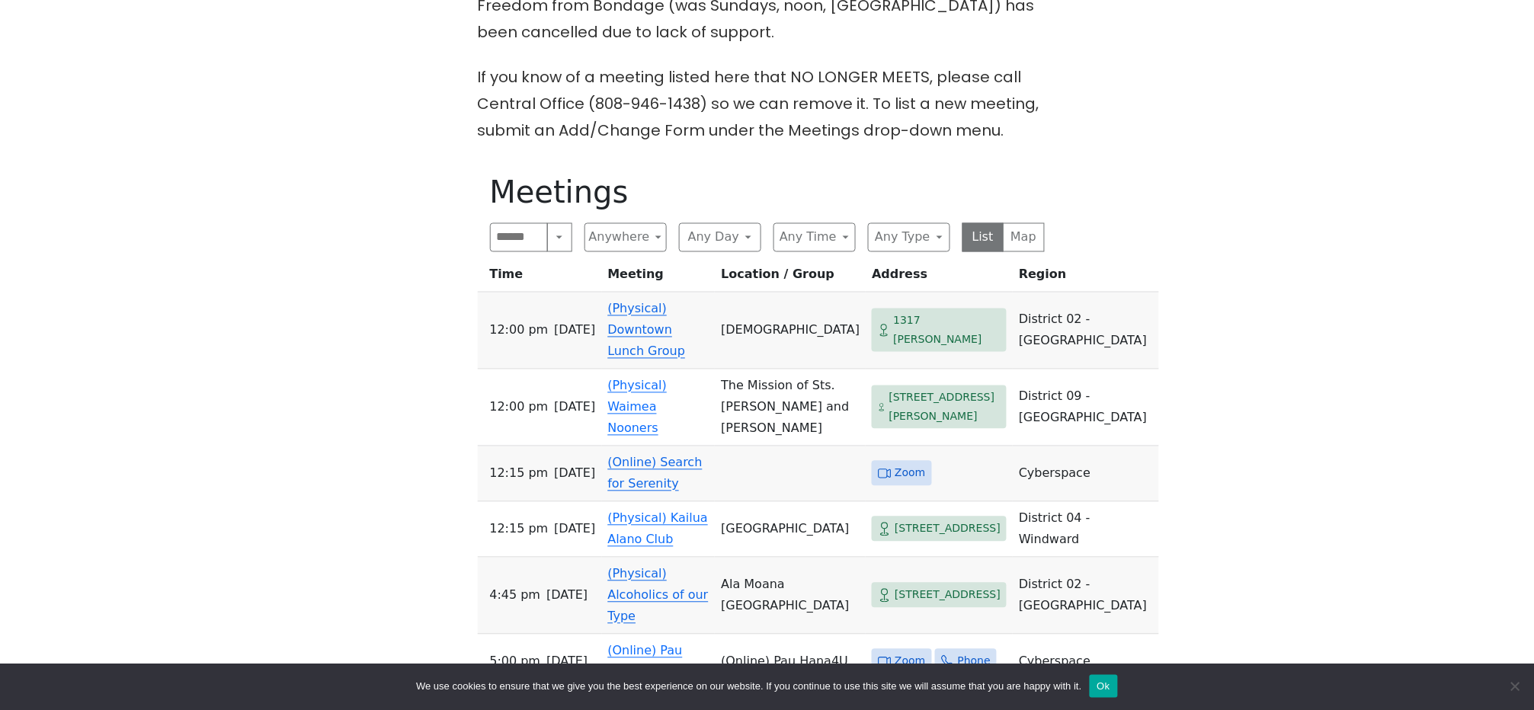
scroll to position [711, 0]
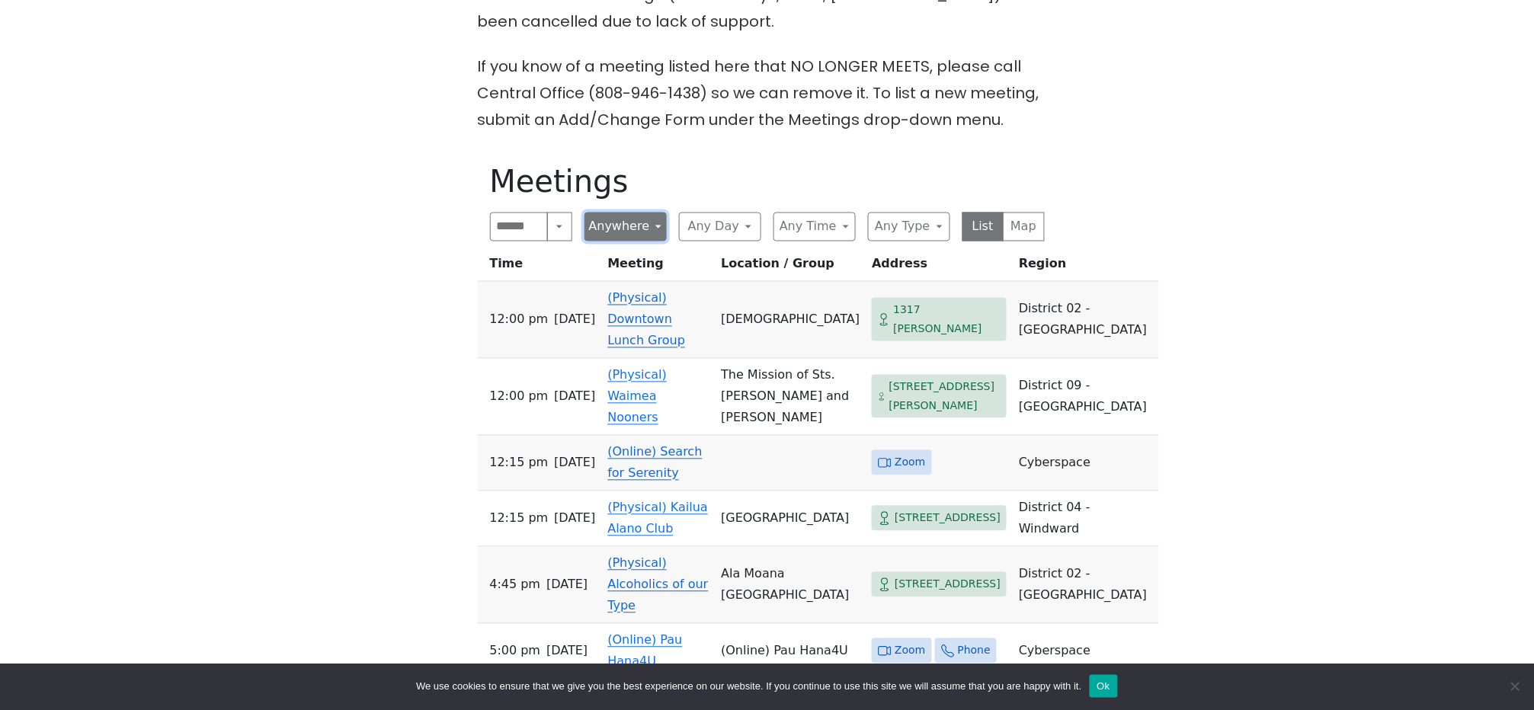
click at [645, 213] on button "Anywhere" at bounding box center [626, 227] width 82 height 29
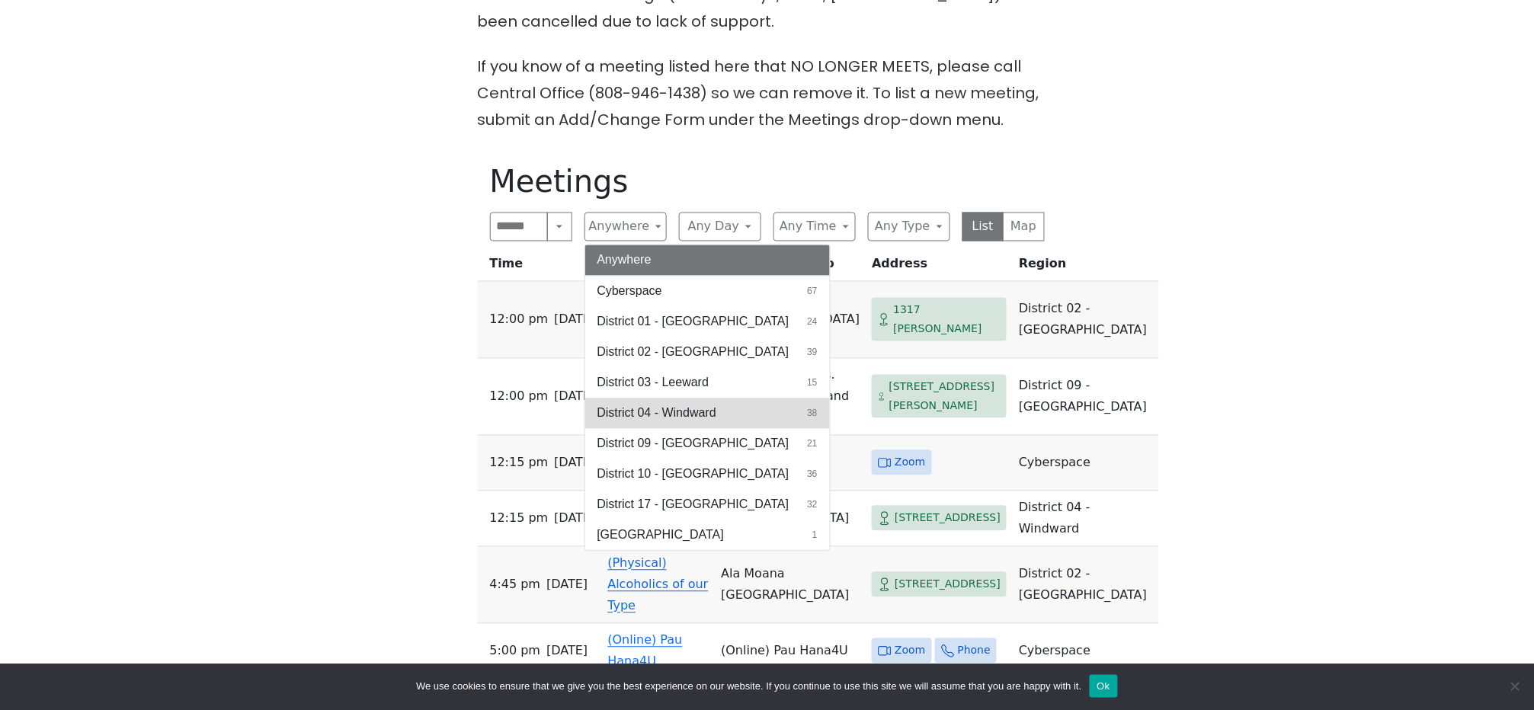
click at [685, 405] on span "District 04 - Windward" at bounding box center [657, 414] width 119 height 18
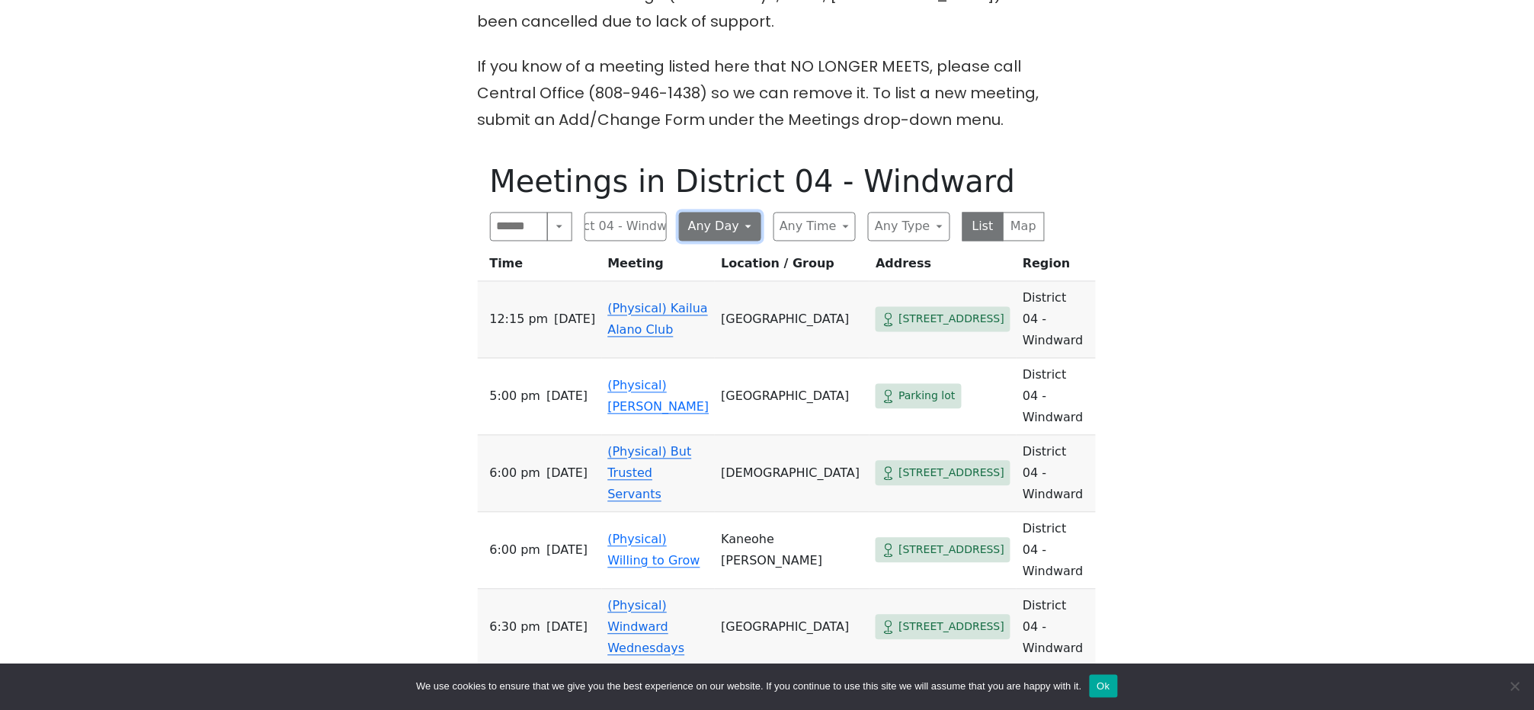
click at [742, 213] on button "Any Day" at bounding box center [720, 227] width 82 height 29
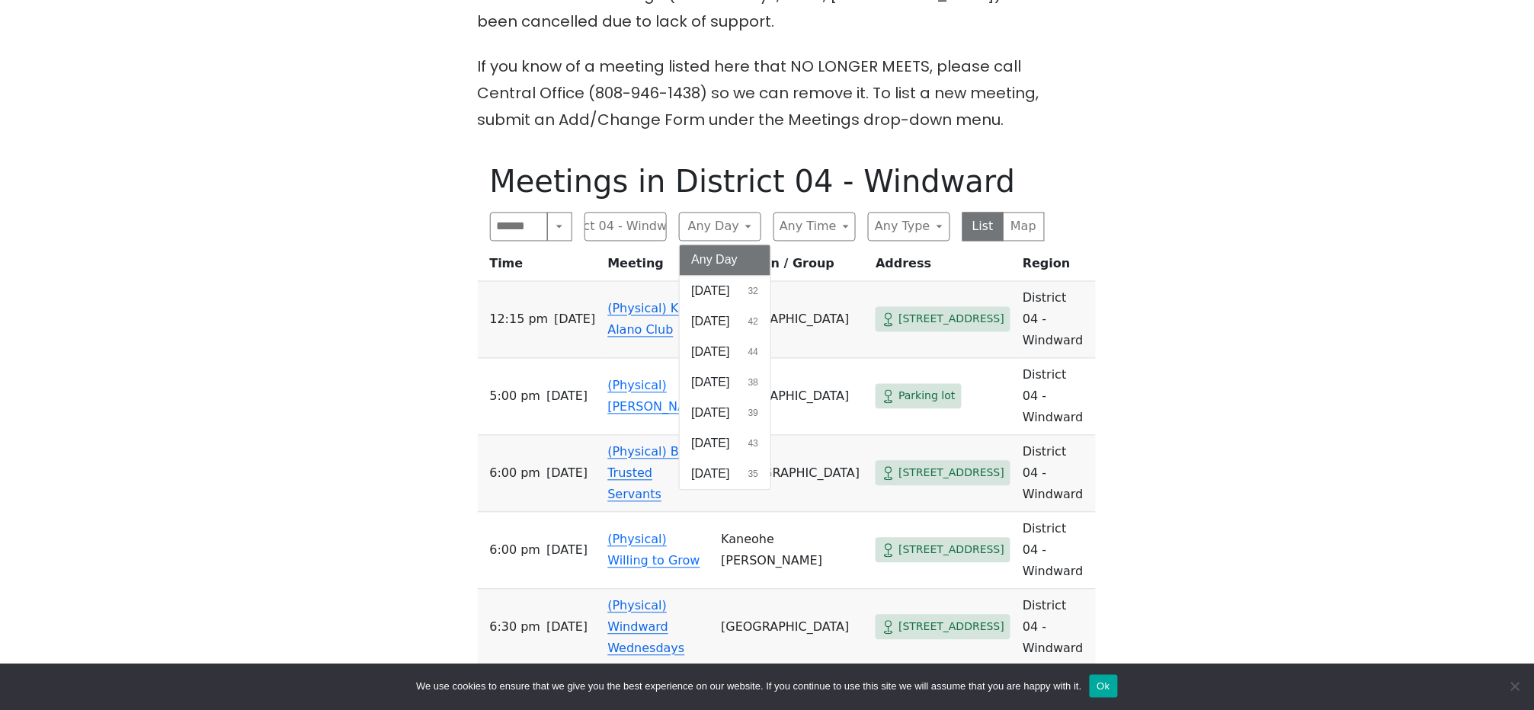
click at [1110, 455] on div "The Pioneer Group (Tues, 6:30, inside the Women’s Bld. at [DEMOGRAPHIC_DATA]) i…" at bounding box center [767, 452] width 1381 height 1280
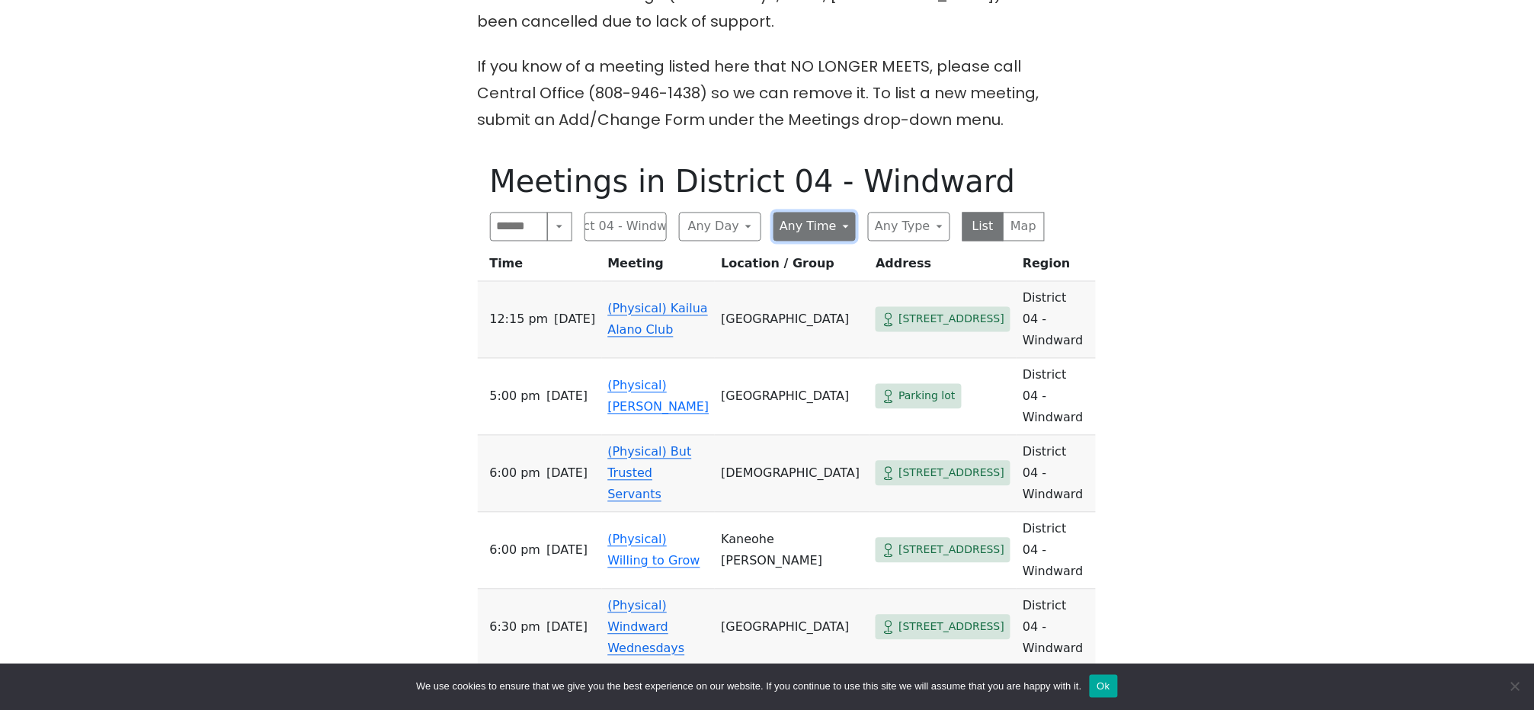
click at [829, 213] on button "Any Time" at bounding box center [815, 227] width 82 height 29
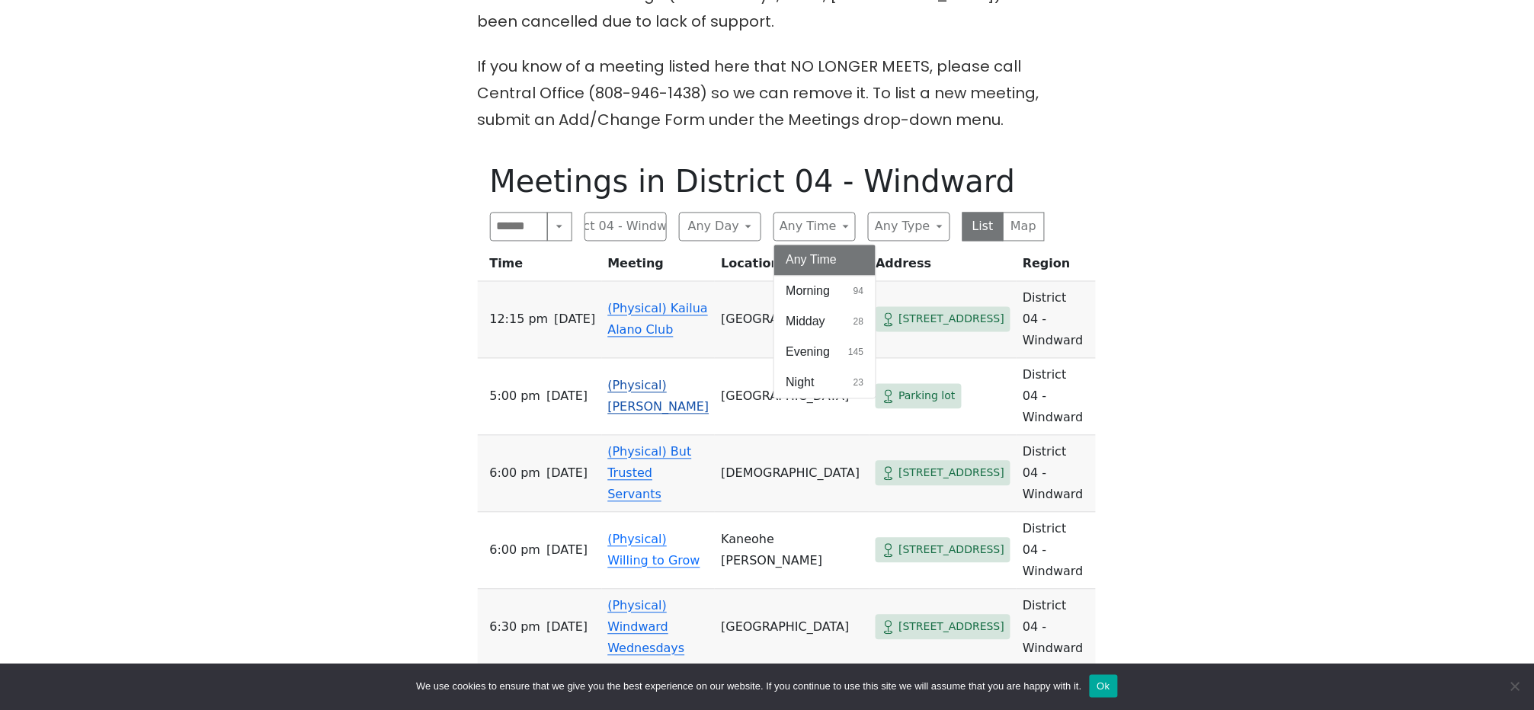
click at [820, 344] on span "Evening" at bounding box center [809, 353] width 44 height 18
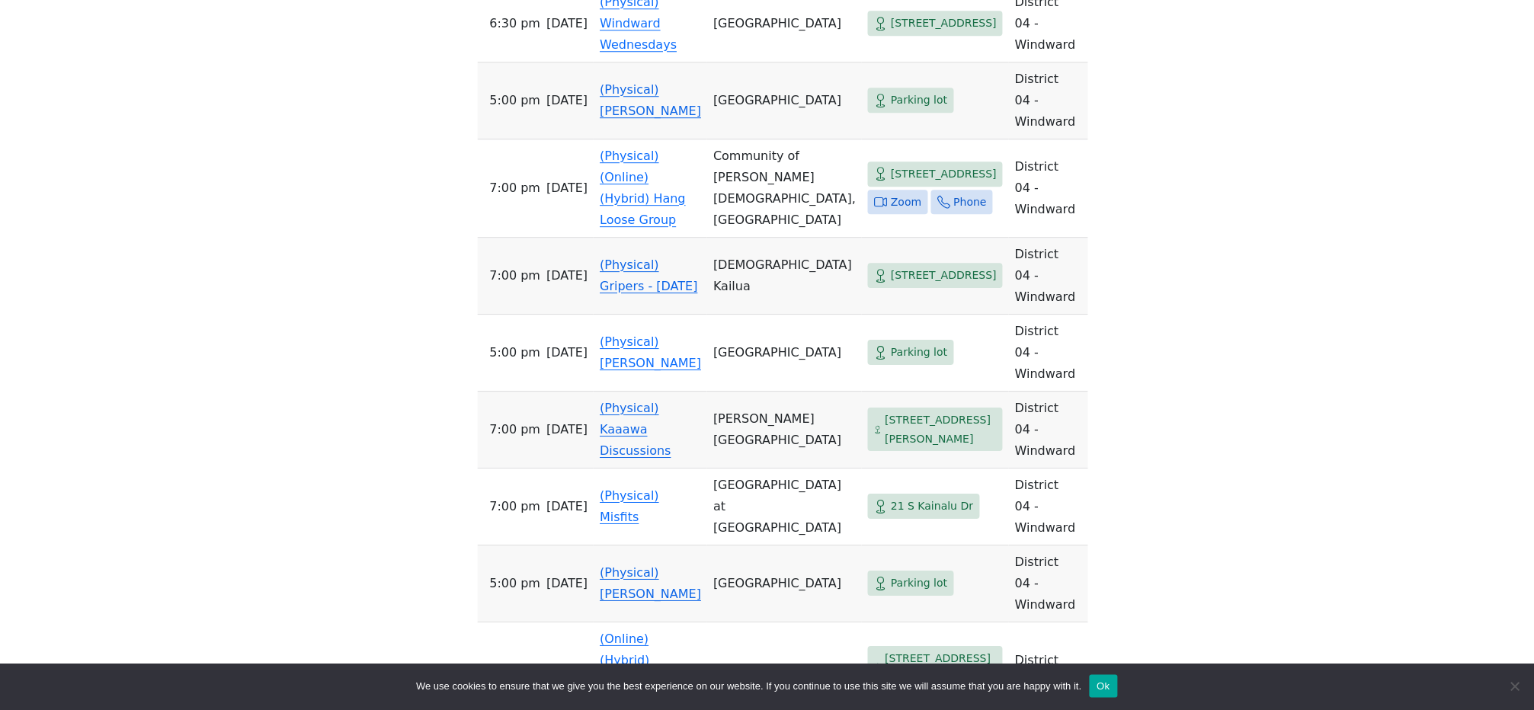
scroll to position [1321, 0]
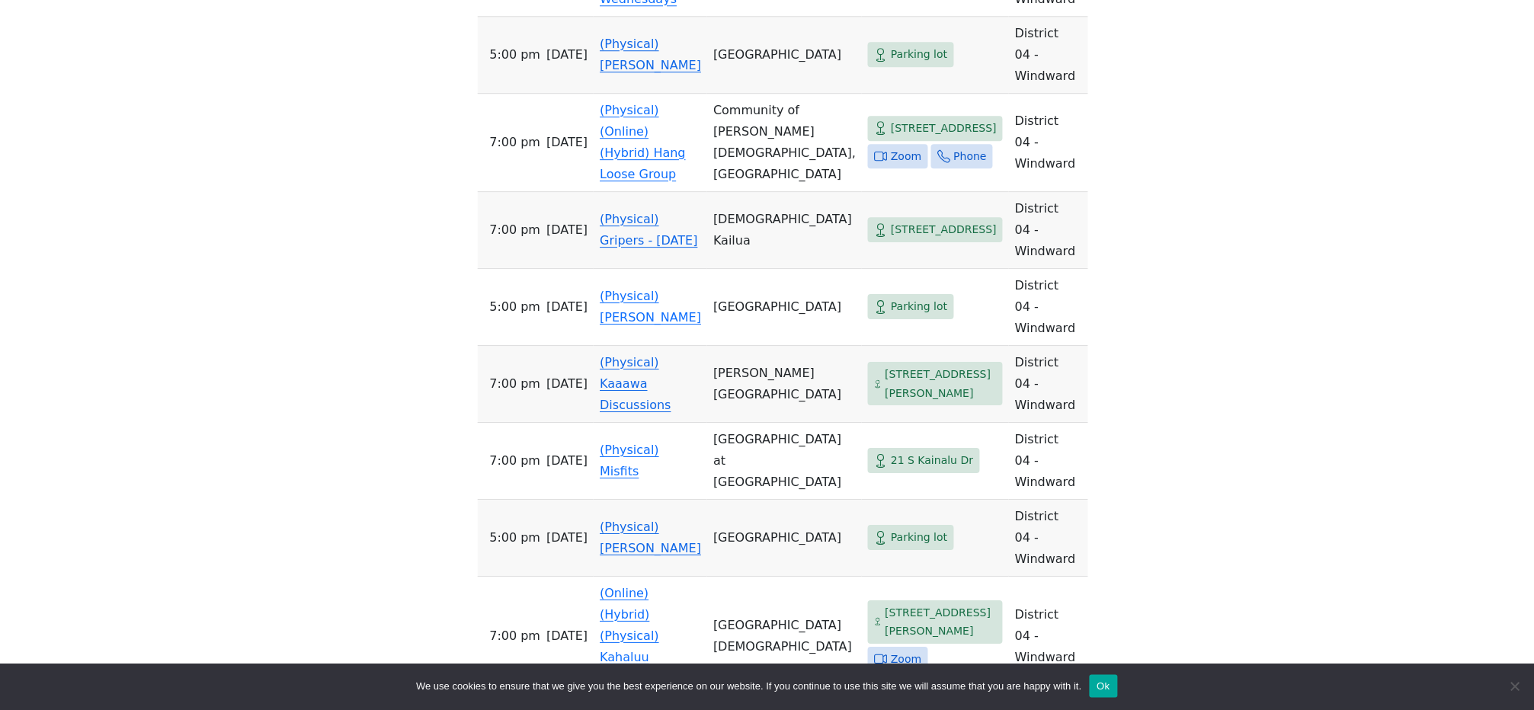
click at [669, 355] on link "(Physical) Kaaawa Discussions" at bounding box center [635, 383] width 71 height 57
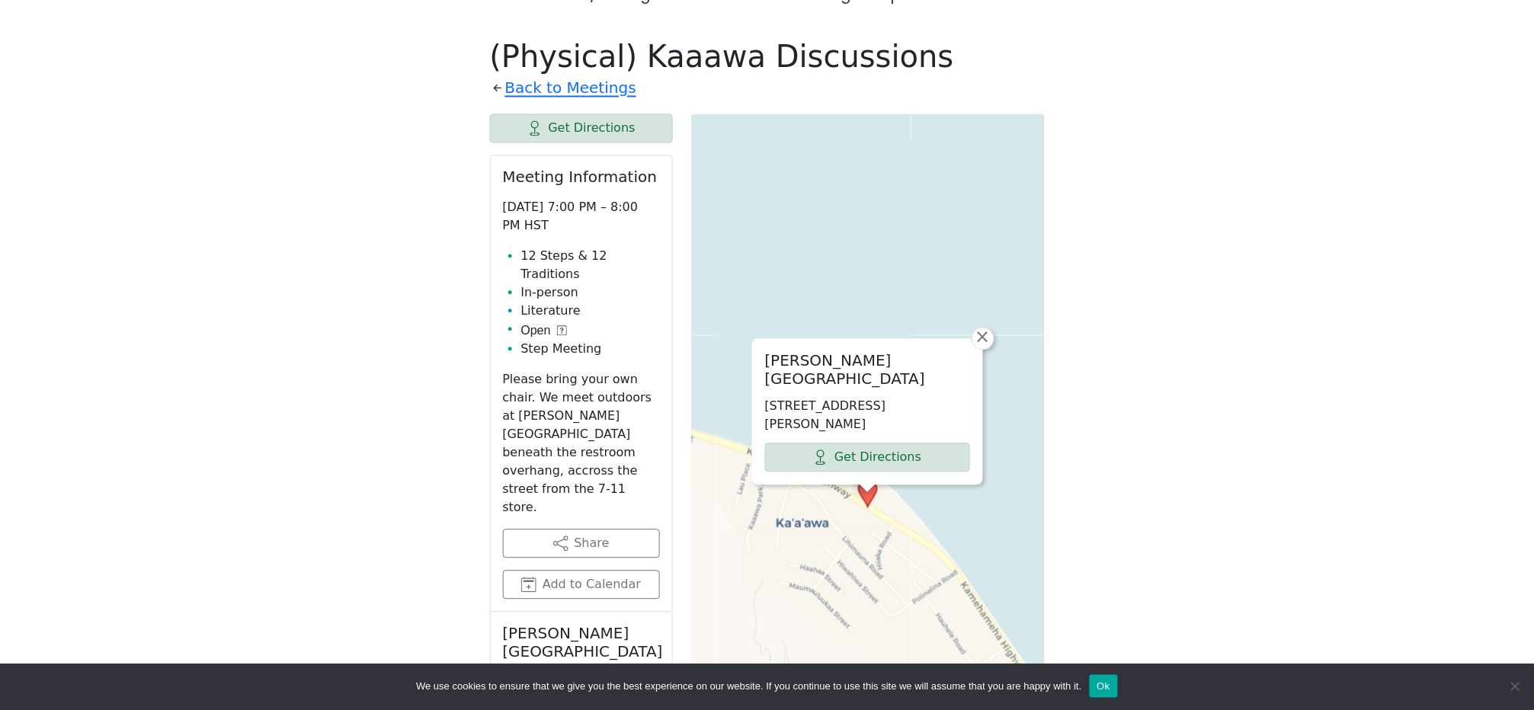
scroll to position [1321, 0]
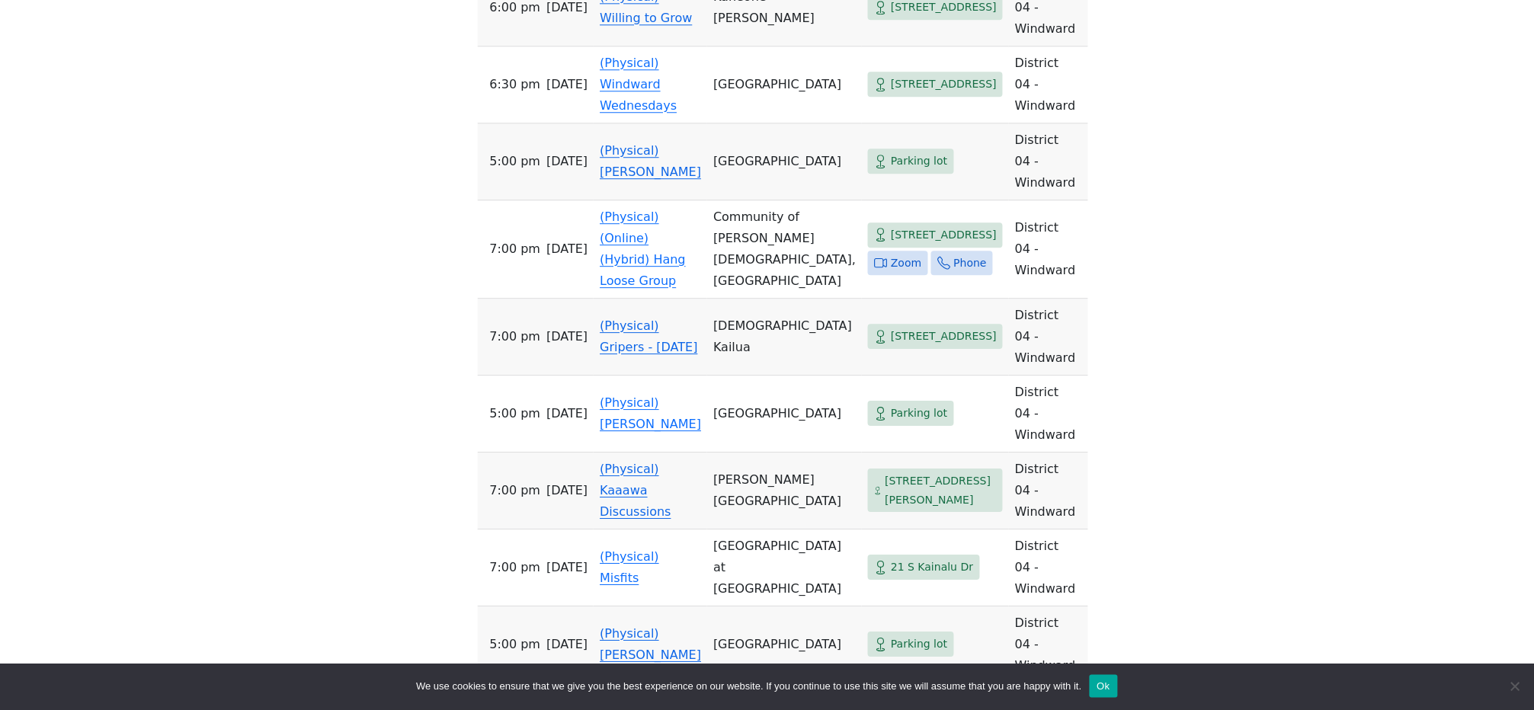
scroll to position [1117, 0]
